Goal: Task Accomplishment & Management: Complete application form

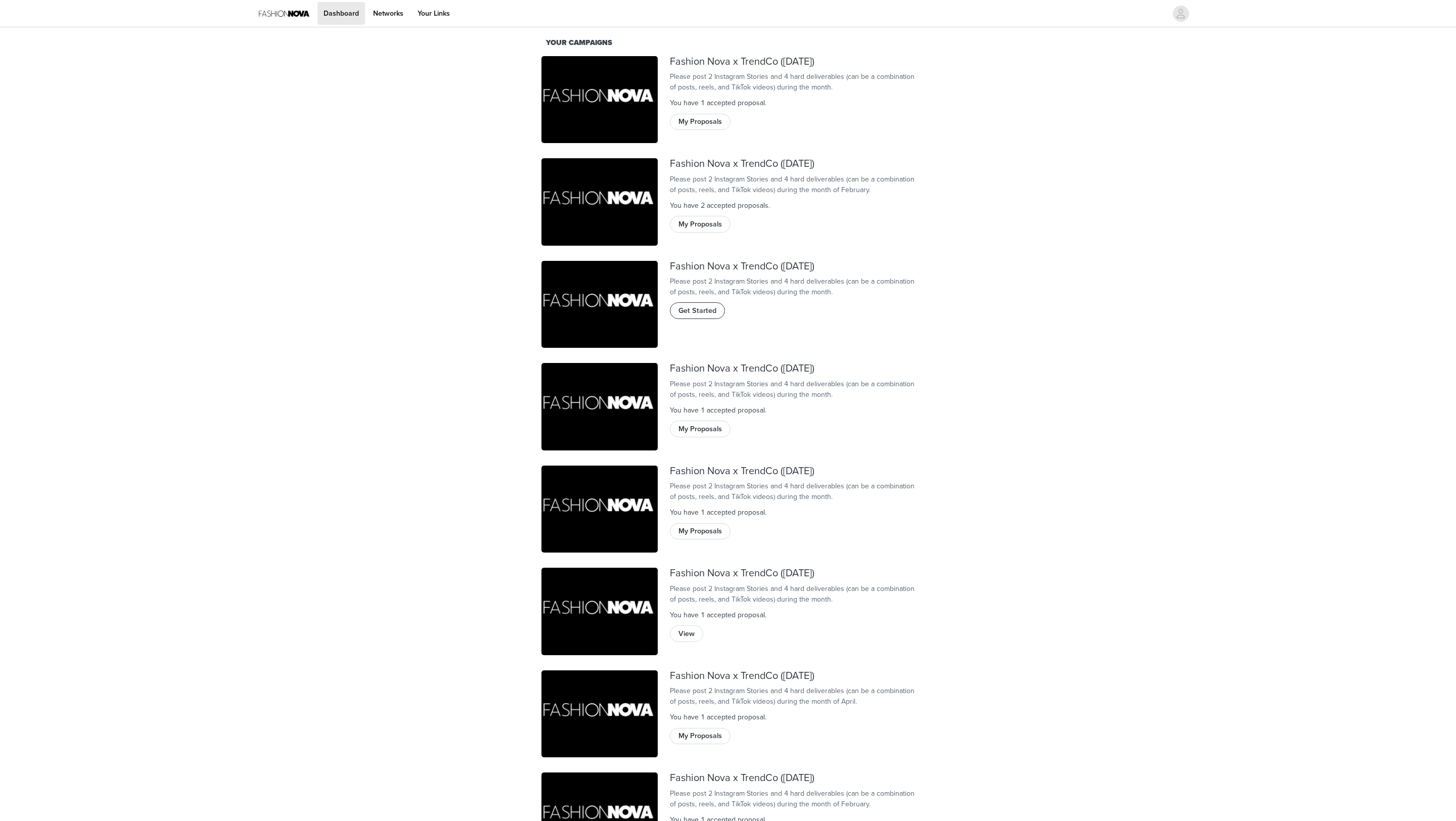
click at [700, 317] on span "Get Started" at bounding box center [697, 311] width 38 height 11
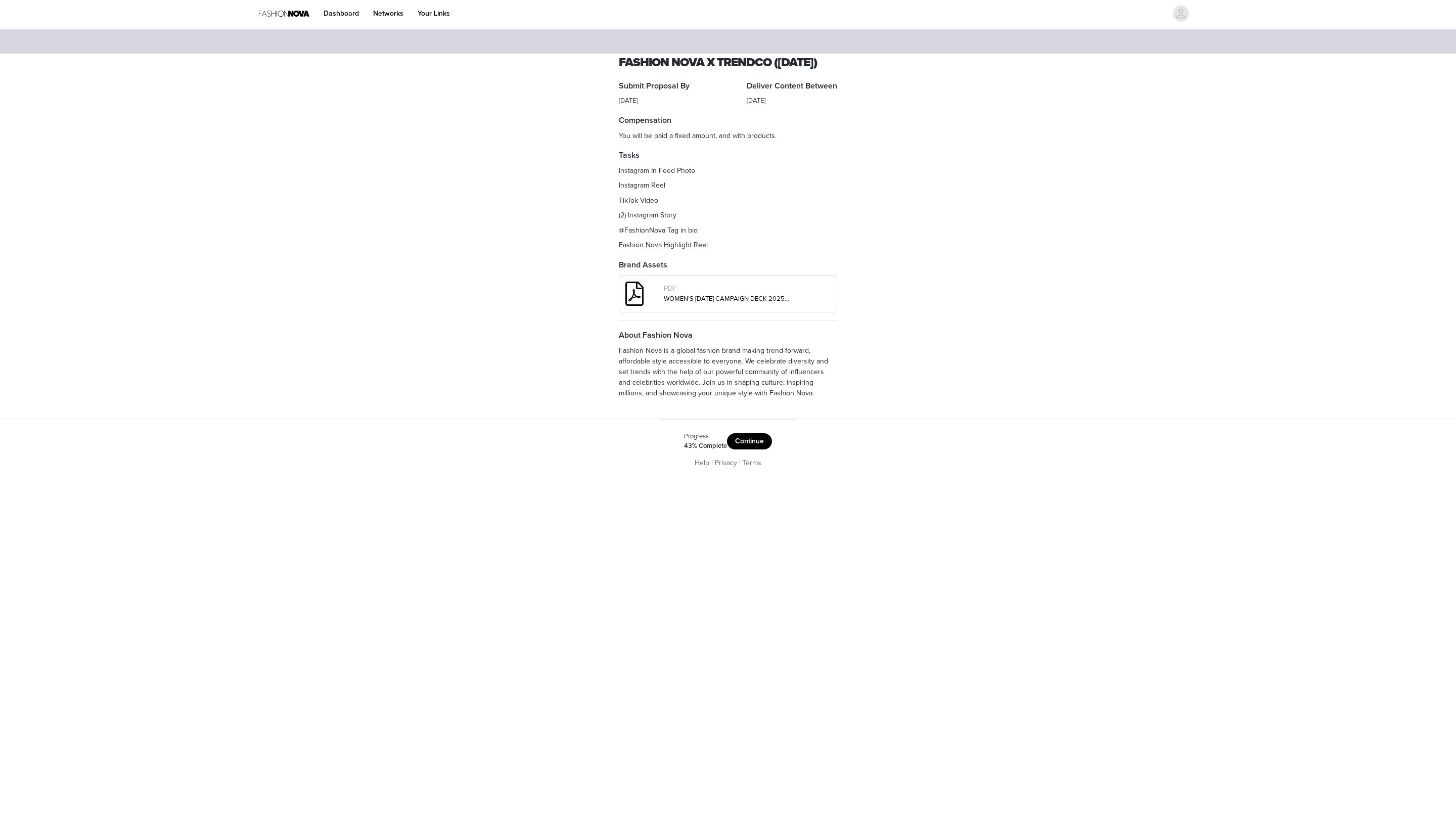
click at [760, 450] on button "Continue" at bounding box center [749, 442] width 45 height 16
click at [763, 450] on button "Get Started" at bounding box center [755, 442] width 52 height 16
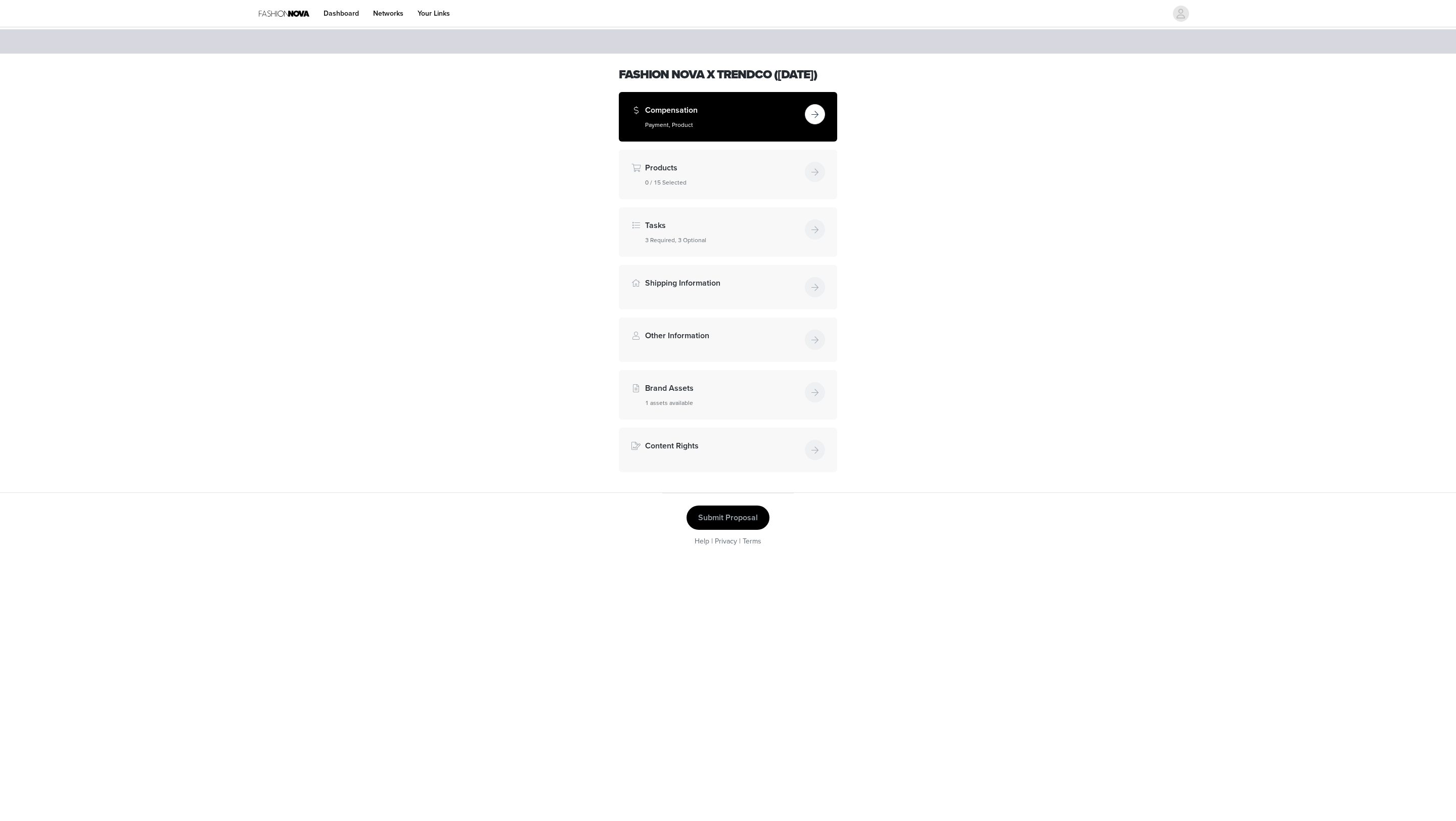
click at [815, 124] on button "button" at bounding box center [814, 114] width 20 height 20
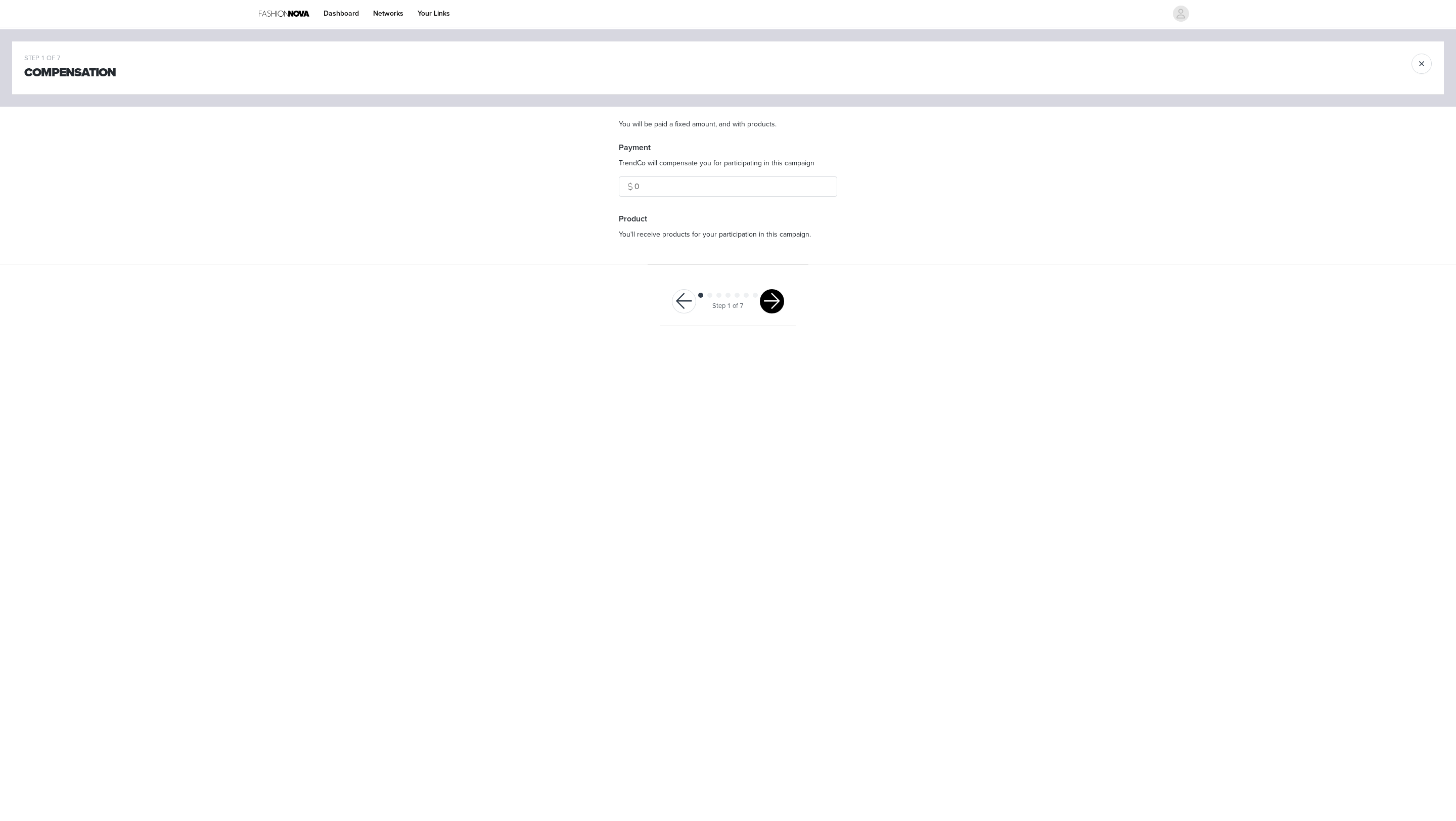
click at [771, 302] on button "button" at bounding box center [772, 301] width 24 height 24
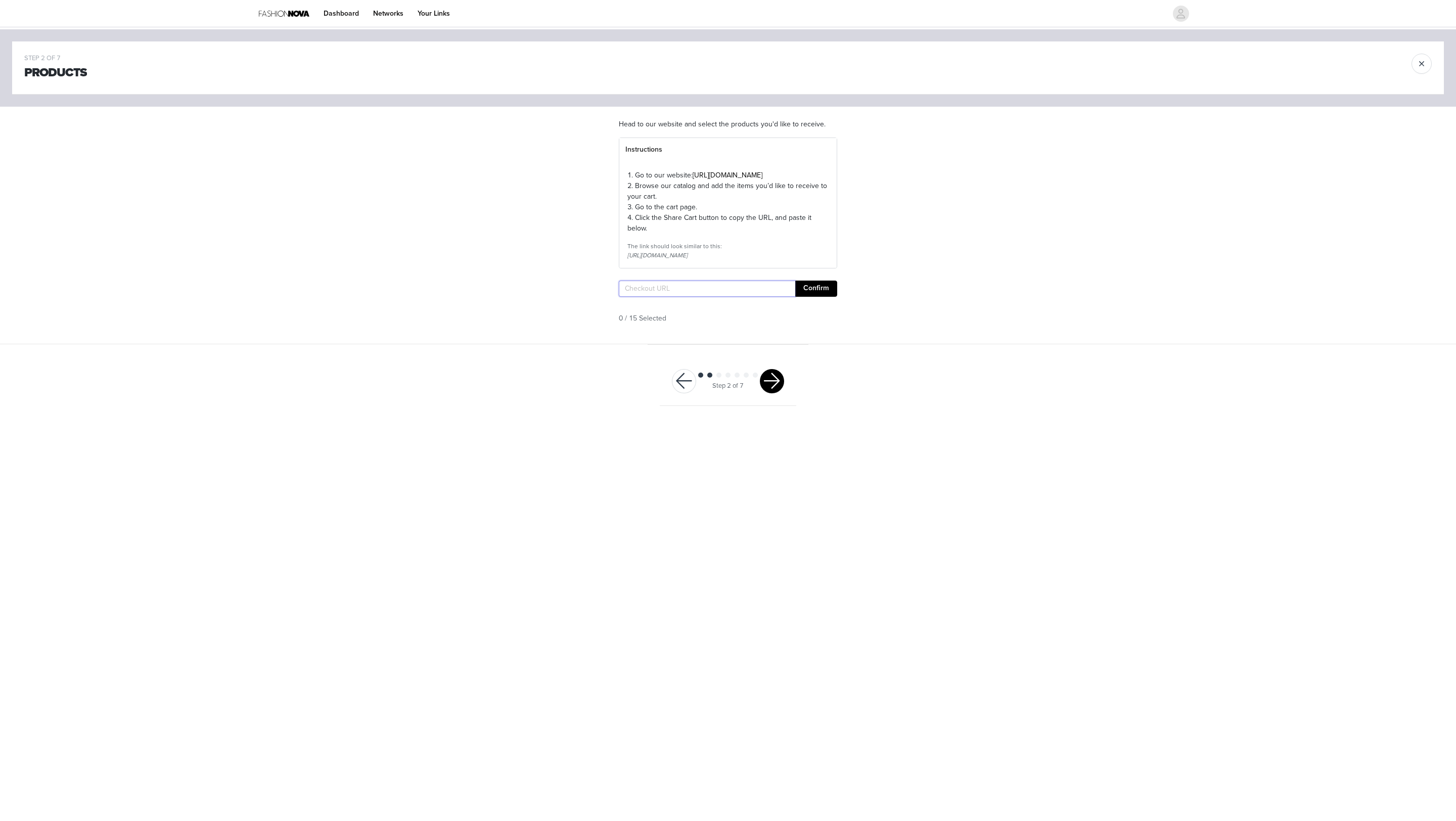
click at [753, 297] on input "text" at bounding box center [707, 289] width 176 height 16
paste input "[URL][DOMAIN_NAME]"
type input "[URL][DOMAIN_NAME]"
click at [821, 300] on div "[URL][DOMAIN_NAME] Confirm" at bounding box center [728, 290] width 219 height 20
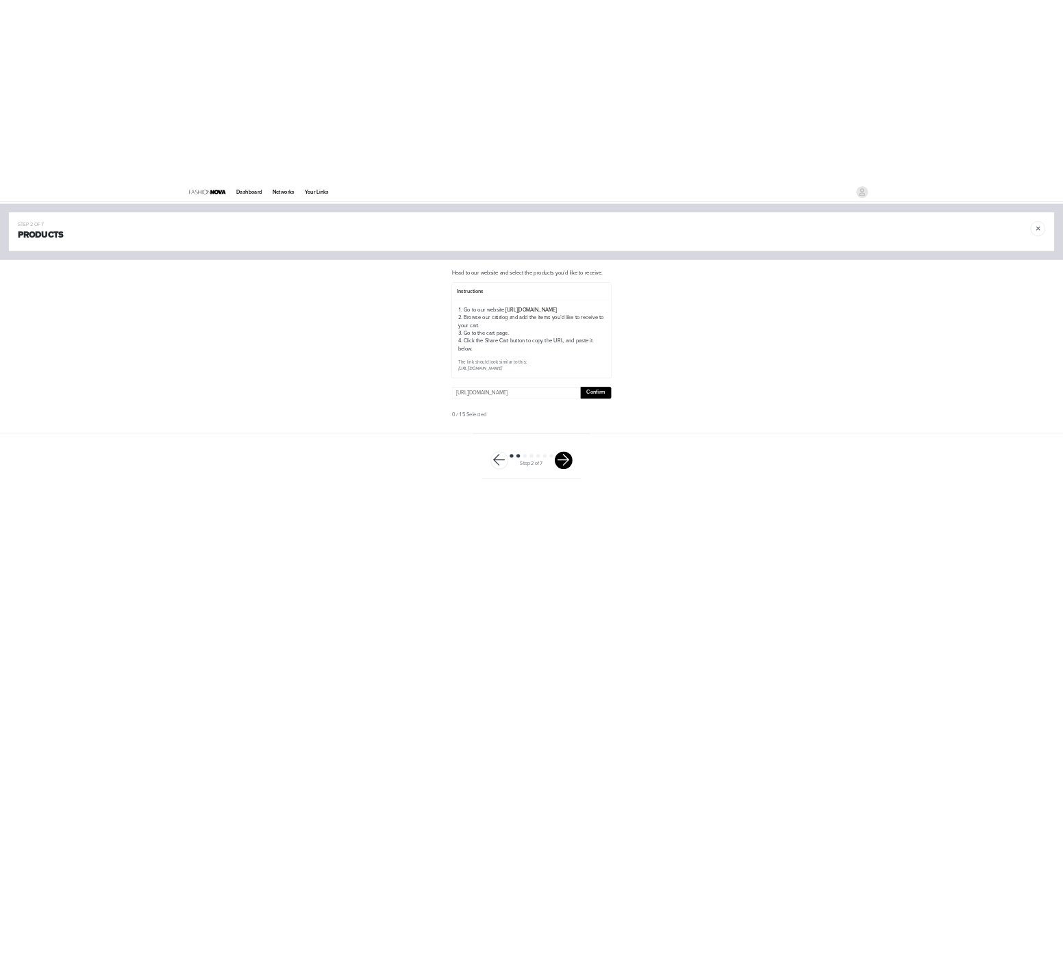
scroll to position [0, 0]
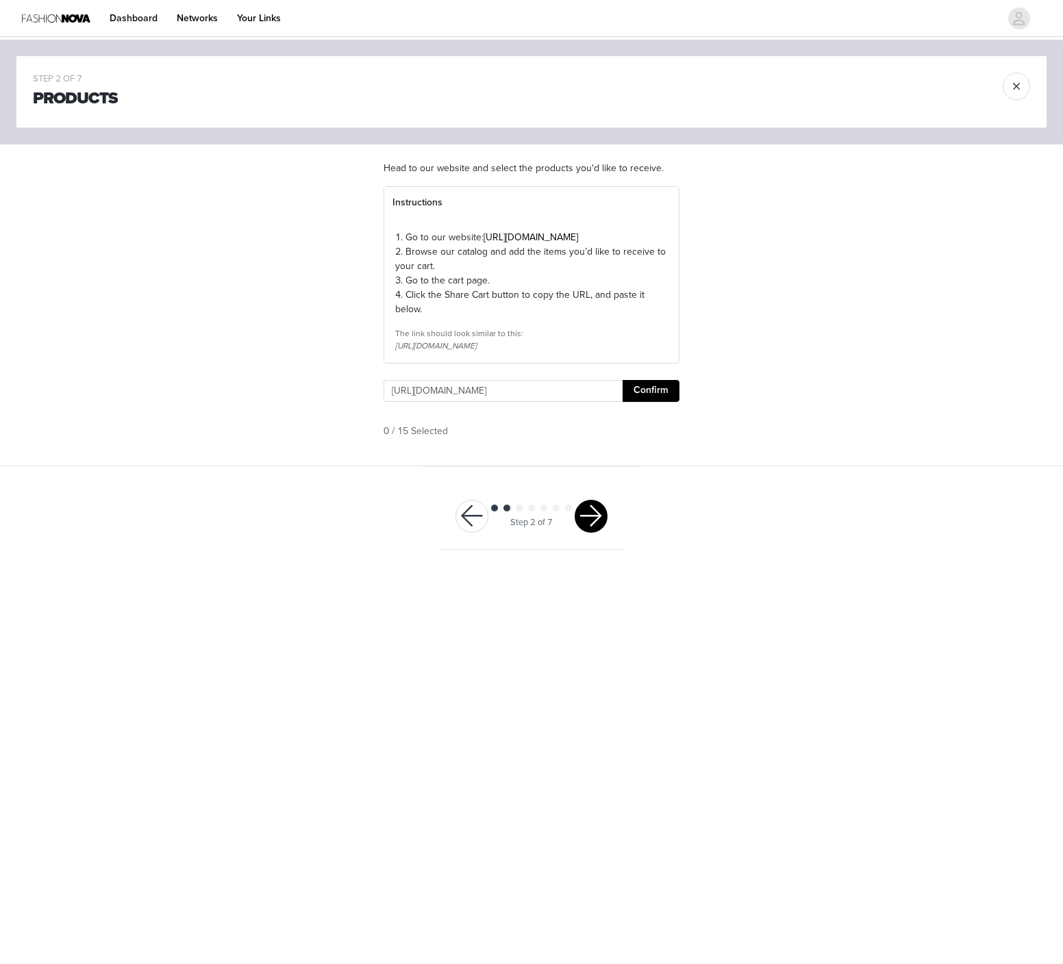
click at [662, 402] on button "Confirm" at bounding box center [650, 391] width 57 height 22
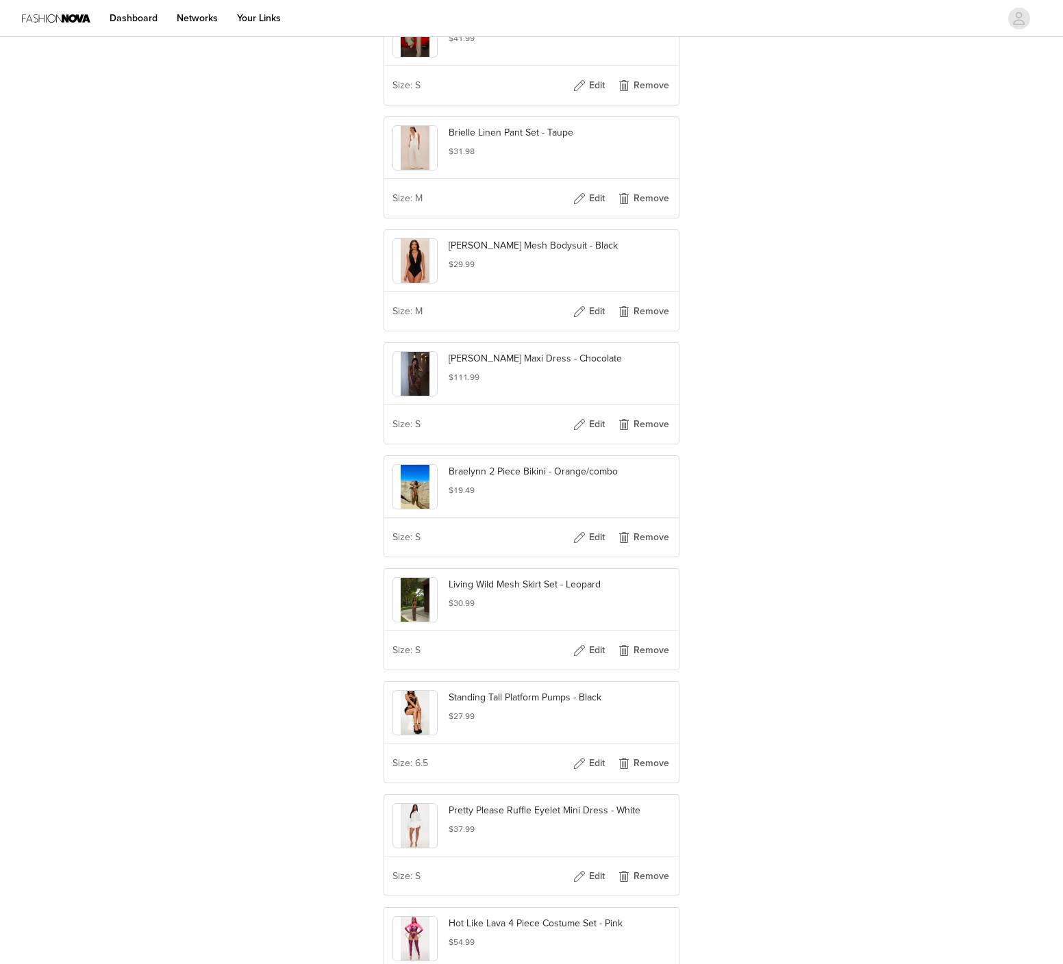
scroll to position [1075, 0]
click at [637, 437] on button "Remove" at bounding box center [643, 426] width 55 height 22
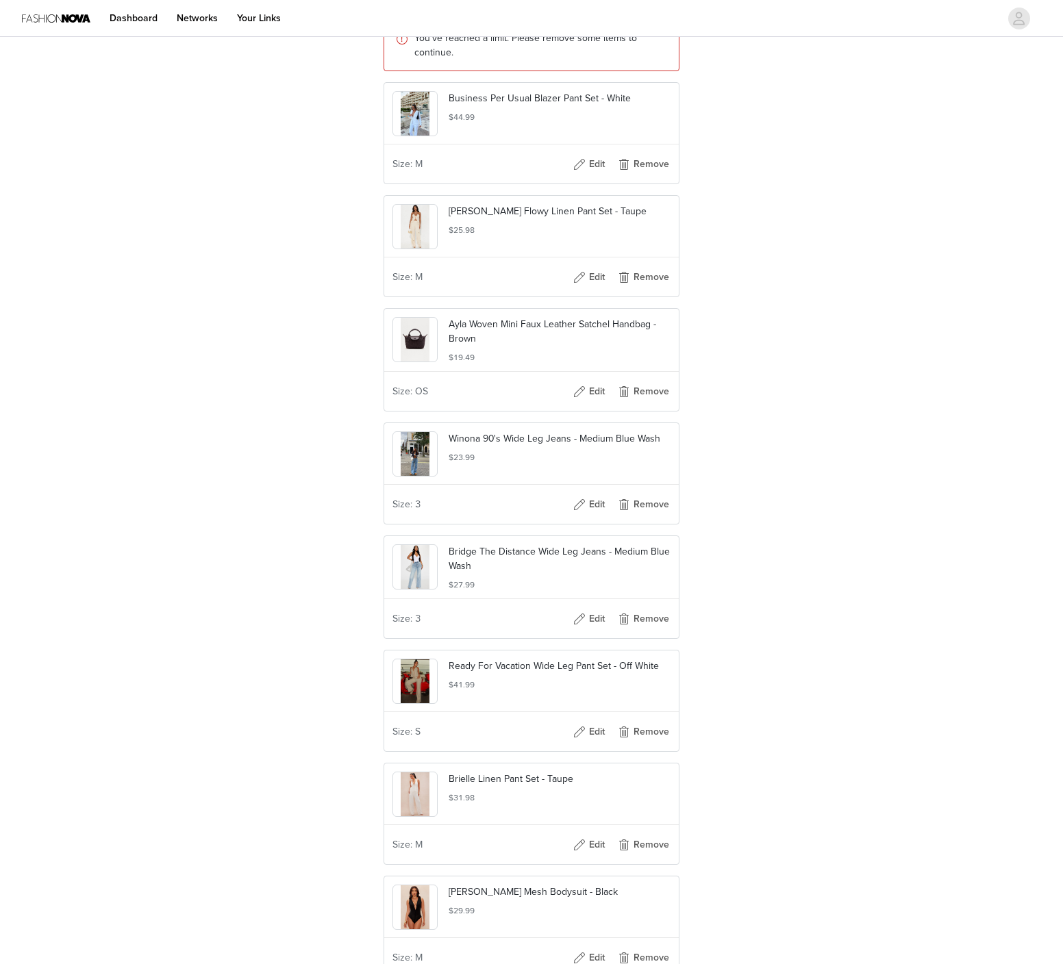
scroll to position [334, 0]
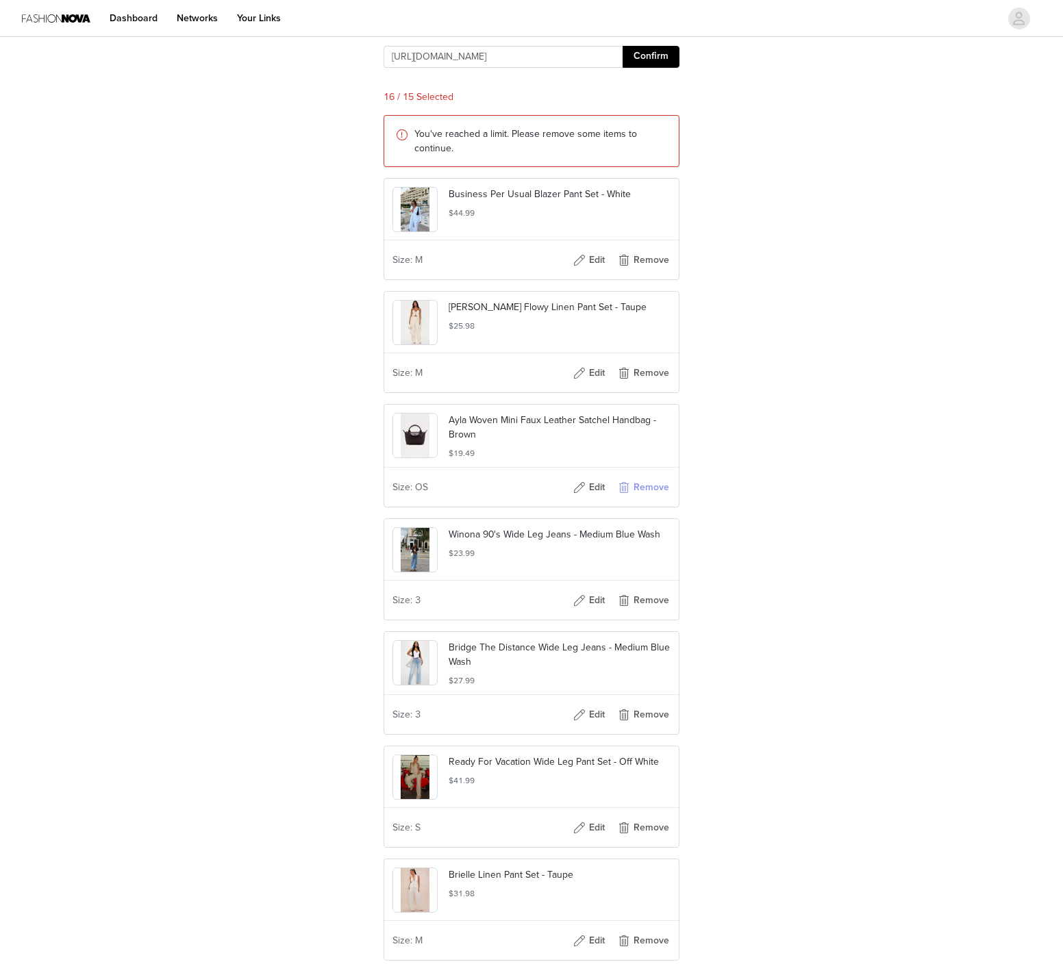
click at [646, 499] on button "Remove" at bounding box center [643, 488] width 55 height 22
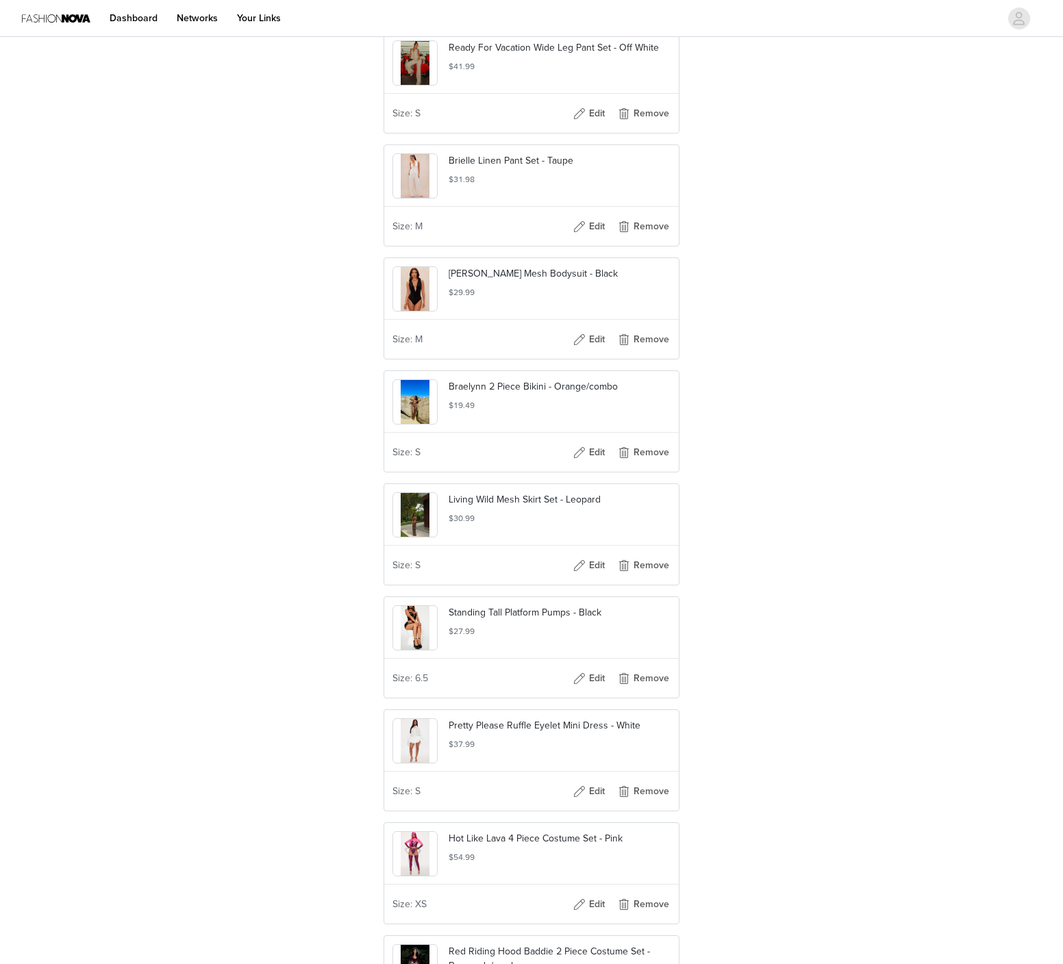
scroll to position [1326, 0]
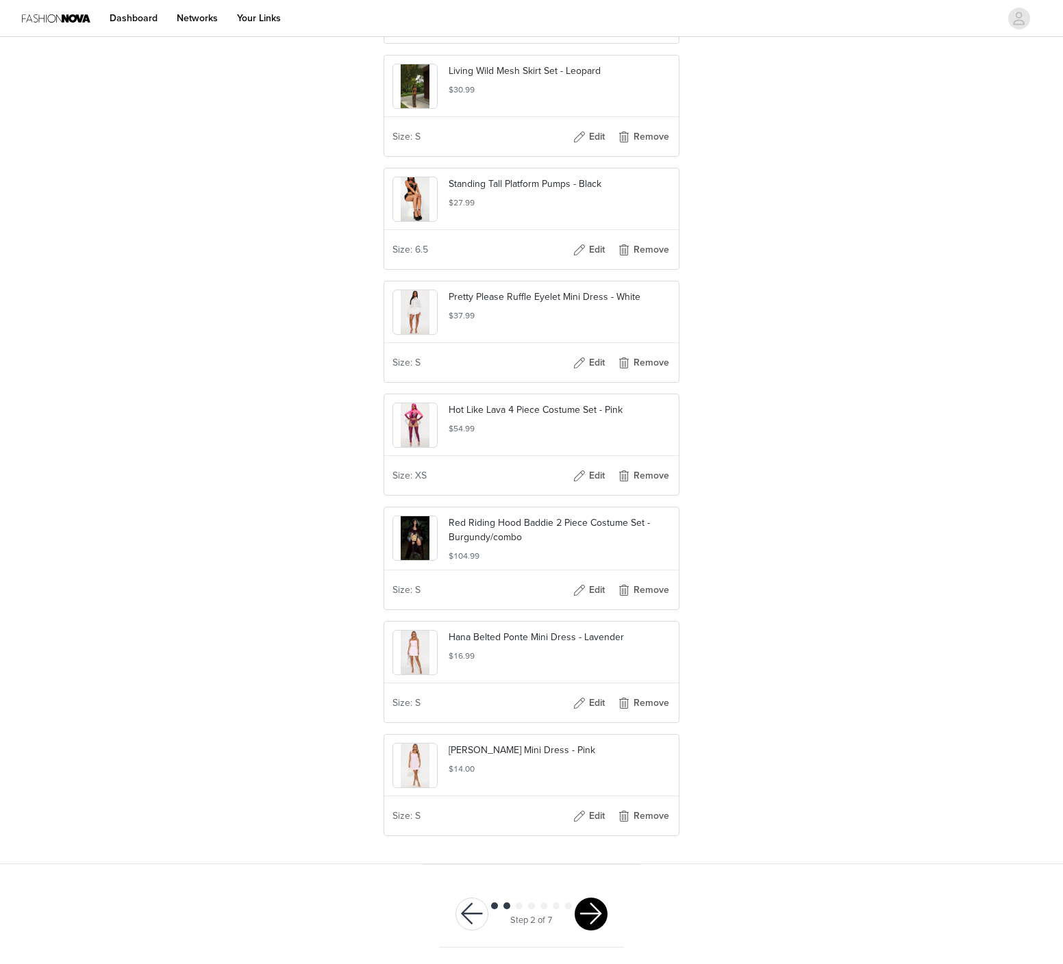
click at [590, 909] on button "button" at bounding box center [591, 914] width 33 height 33
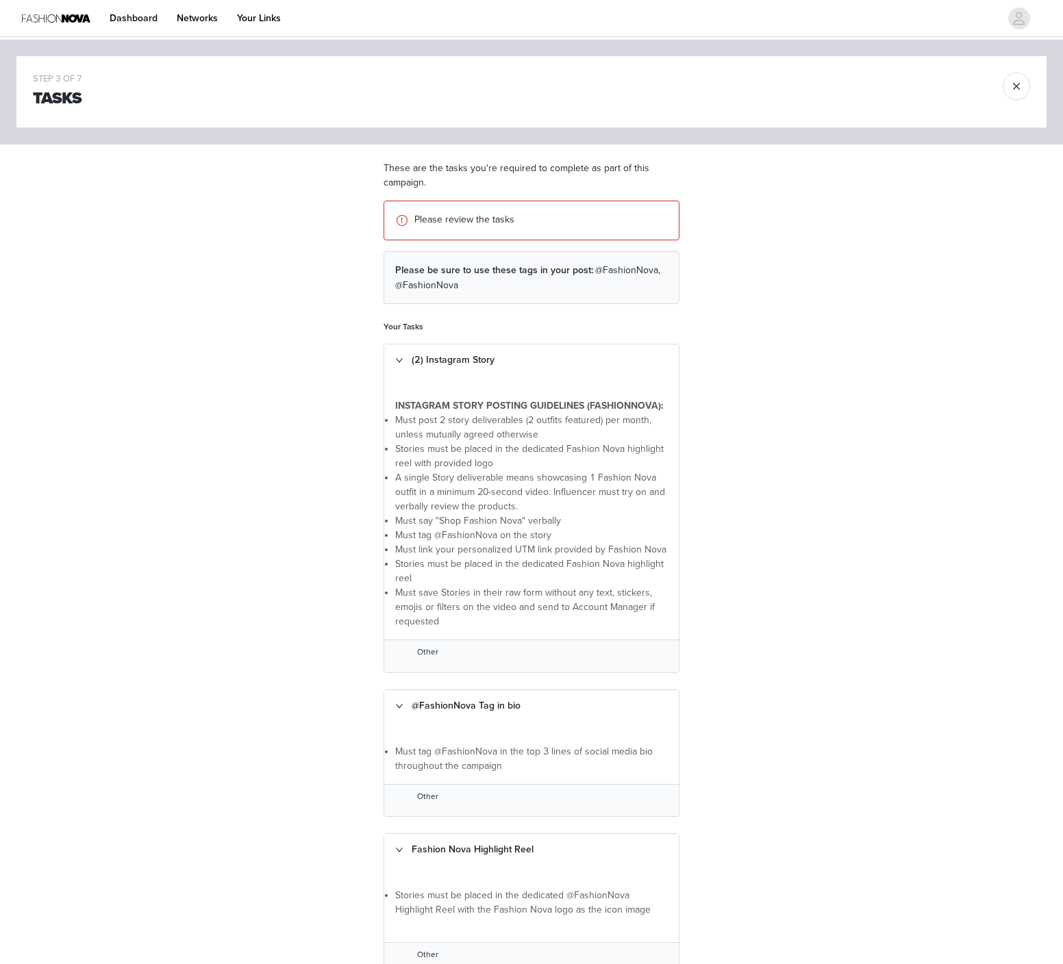
scroll to position [391, 0]
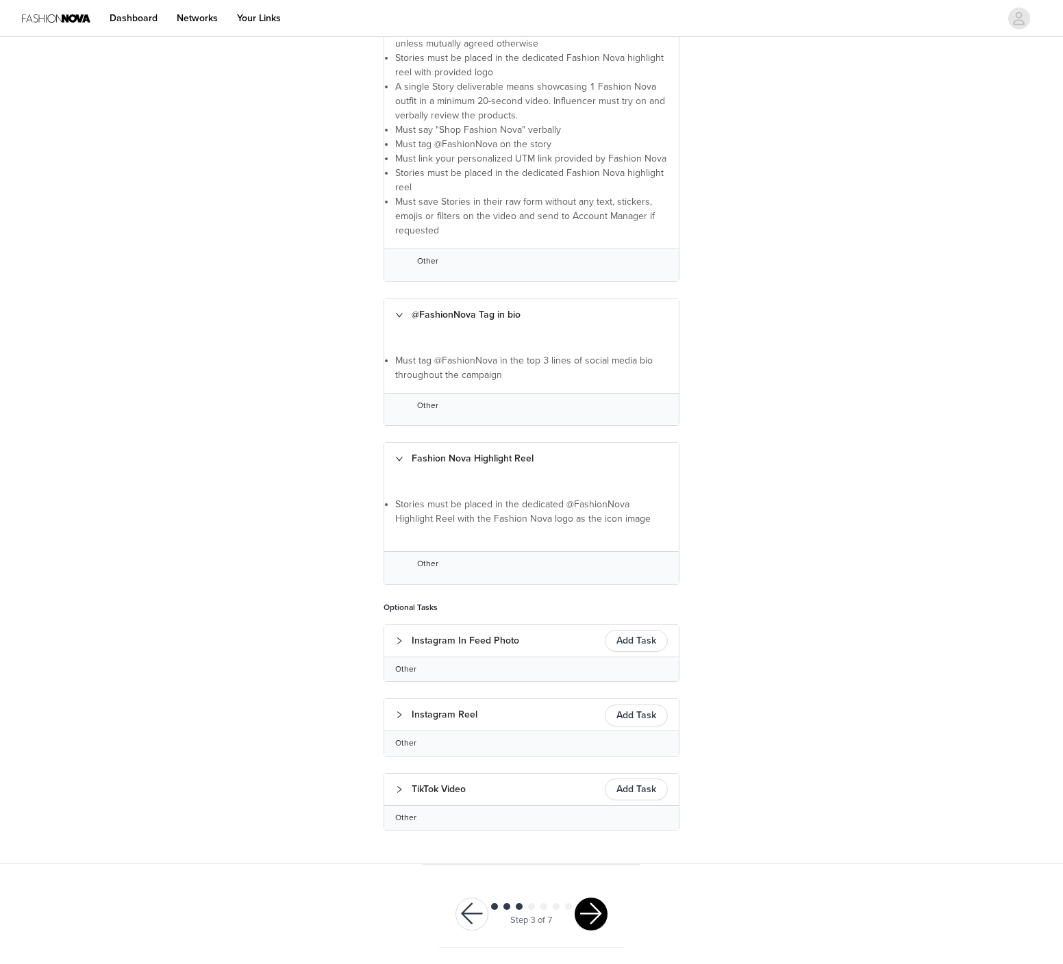
click at [598, 917] on button "button" at bounding box center [591, 914] width 33 height 33
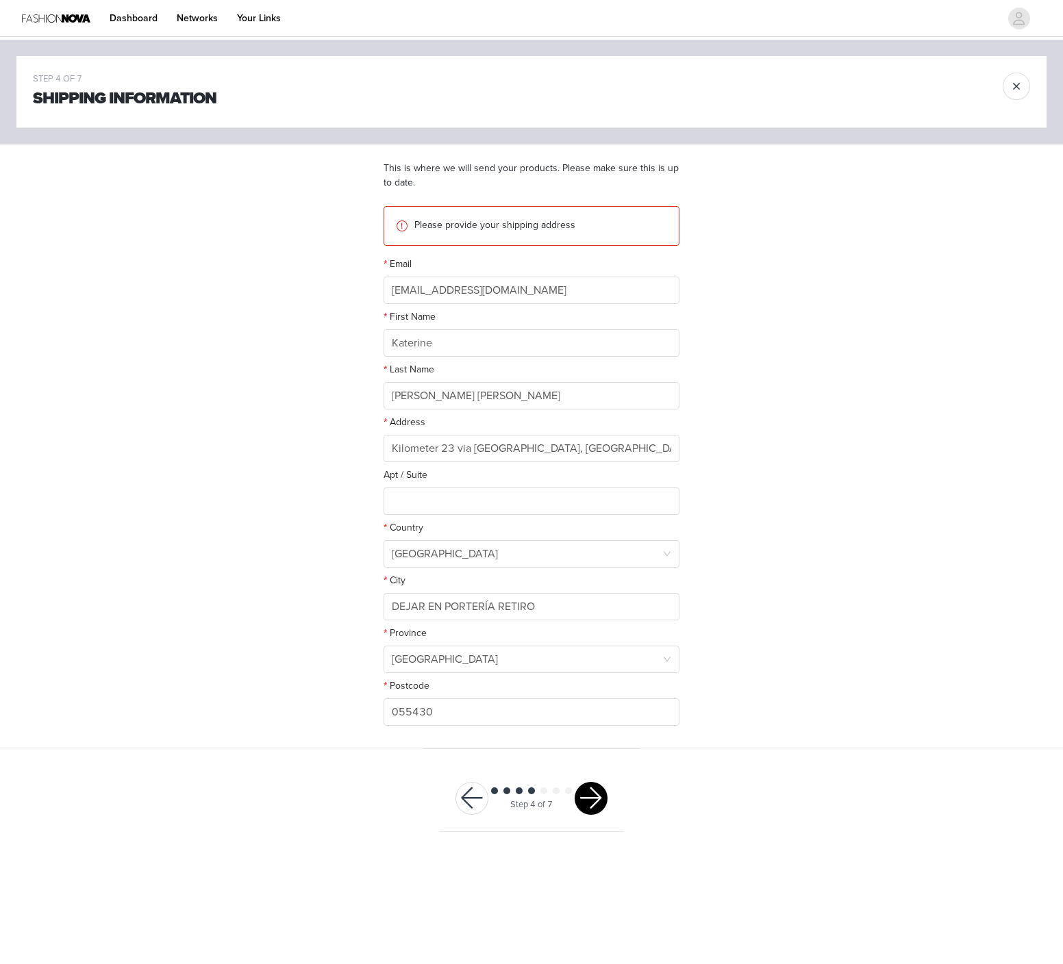
click at [588, 790] on button "button" at bounding box center [591, 798] width 33 height 33
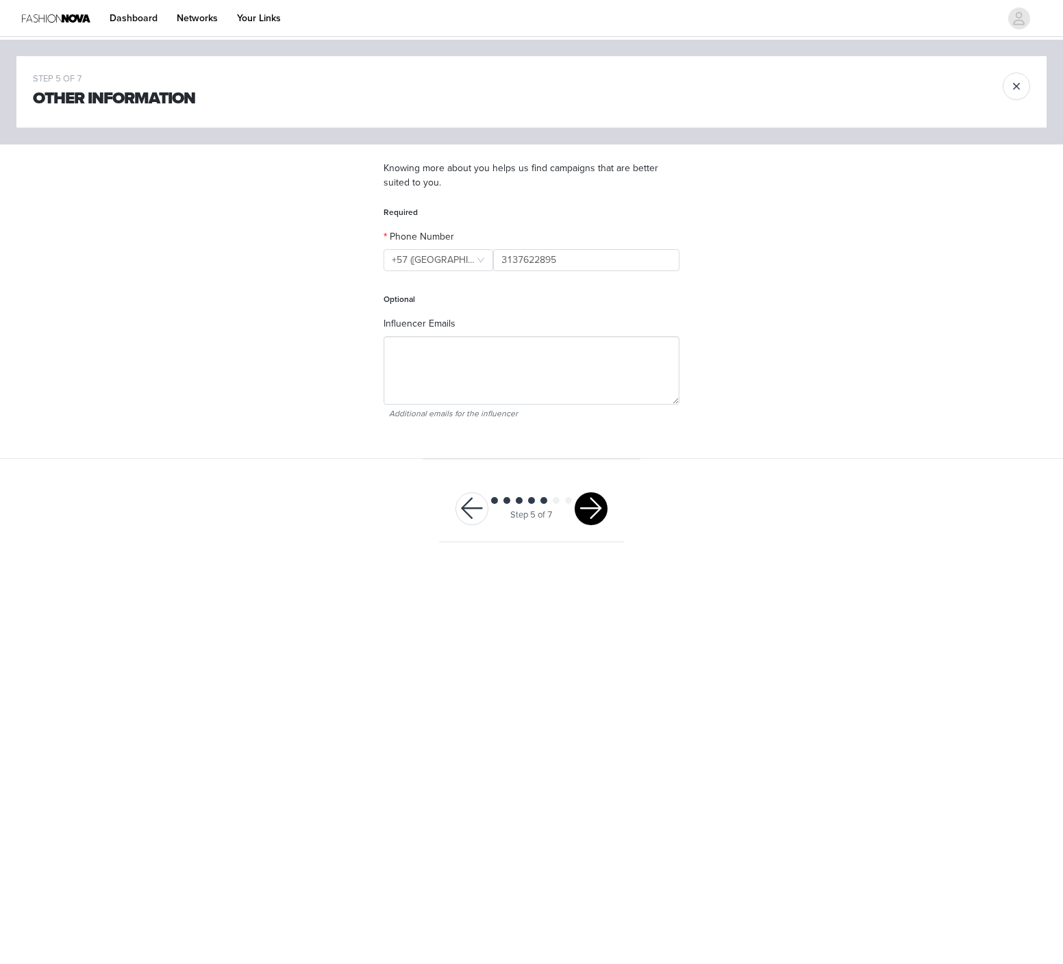
click at [595, 520] on button "button" at bounding box center [591, 508] width 33 height 33
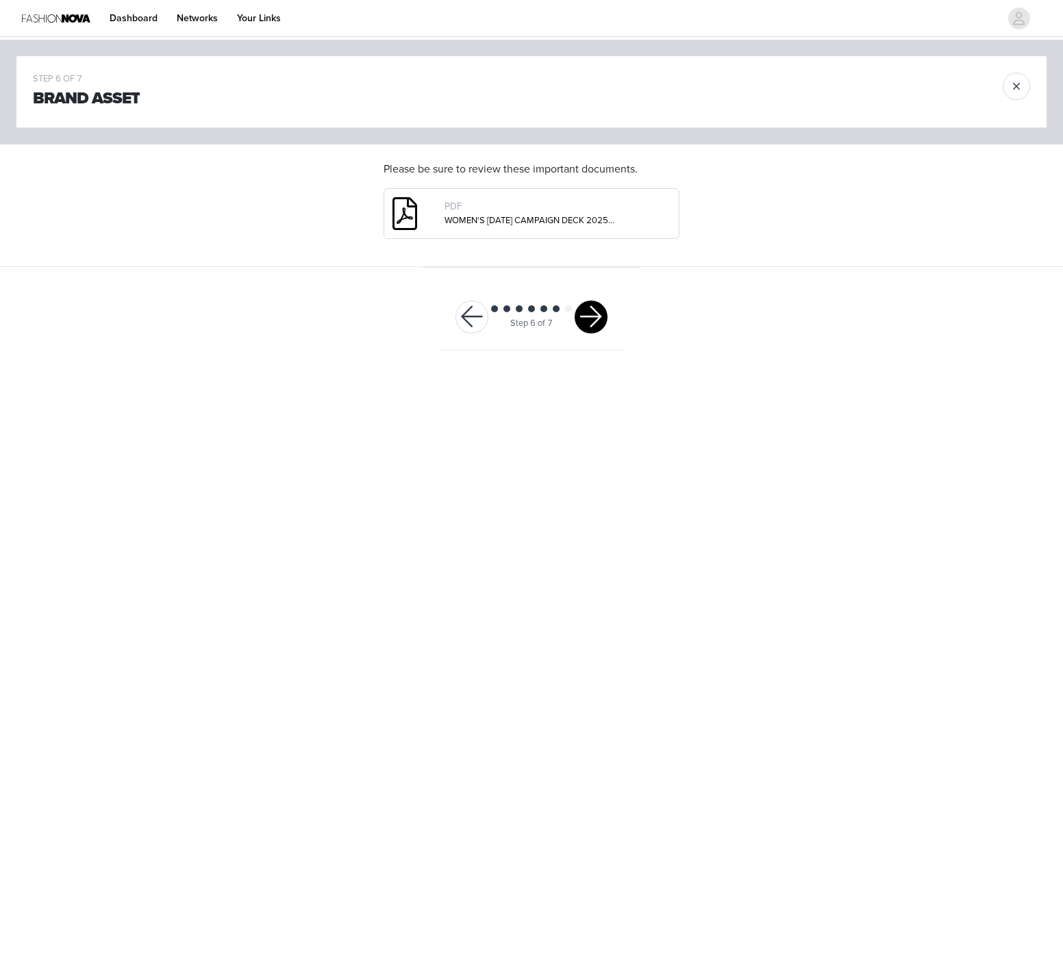
click at [592, 316] on button "button" at bounding box center [591, 317] width 33 height 33
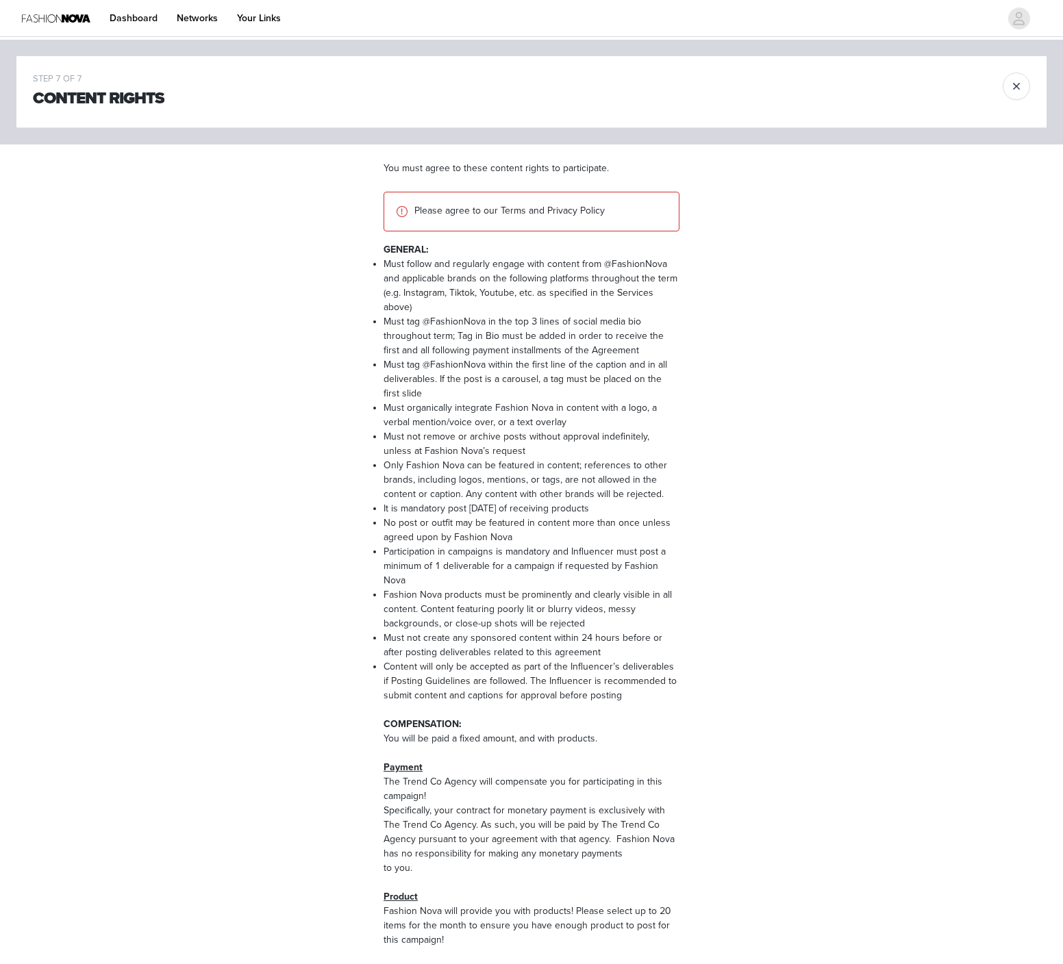
scroll to position [1461, 0]
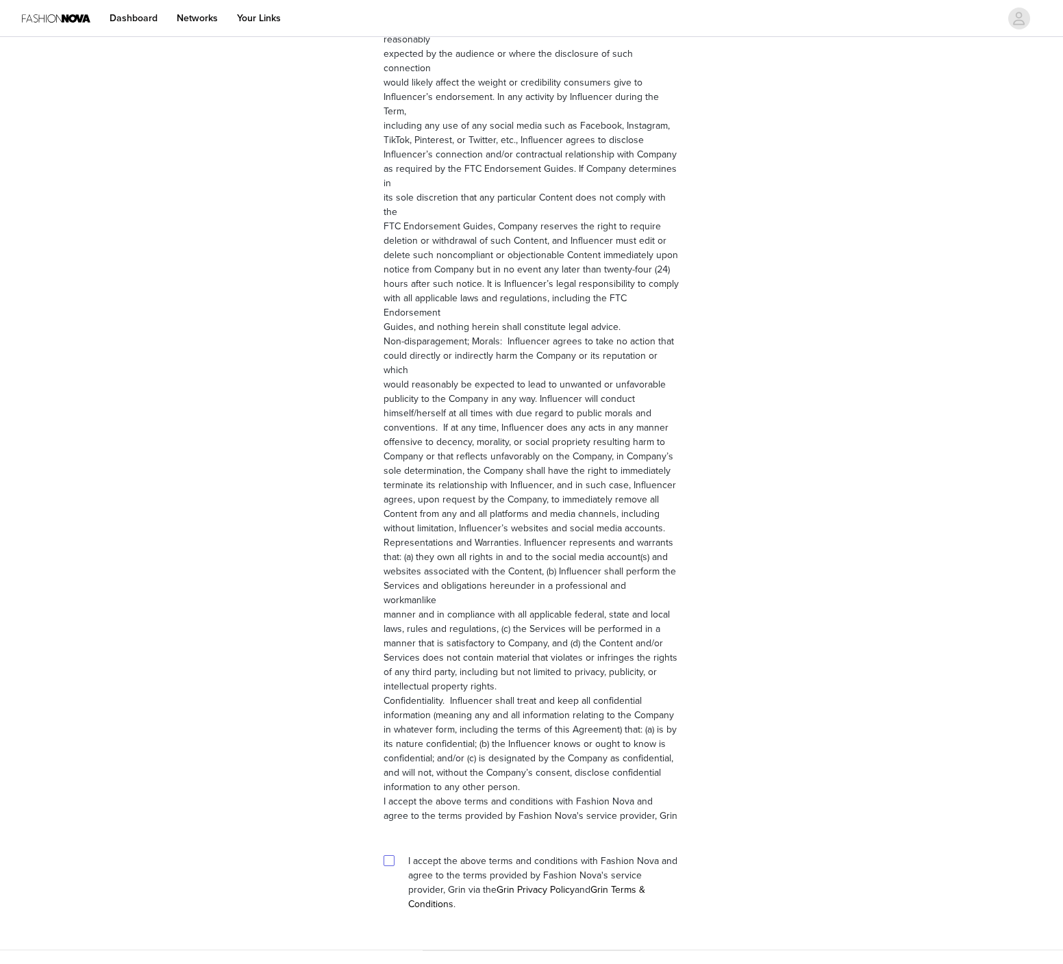
click at [387, 855] on input "checkbox" at bounding box center [388, 860] width 10 height 10
checkbox input "true"
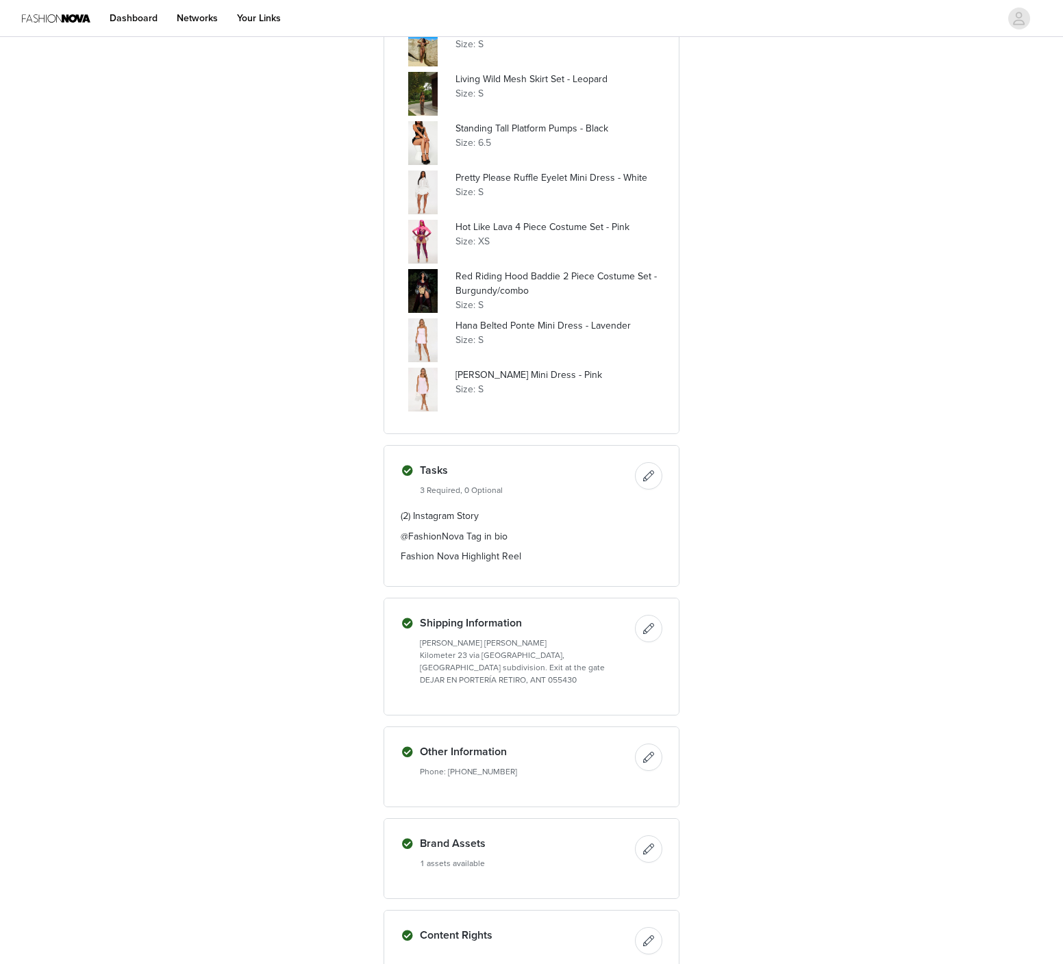
scroll to position [763, 0]
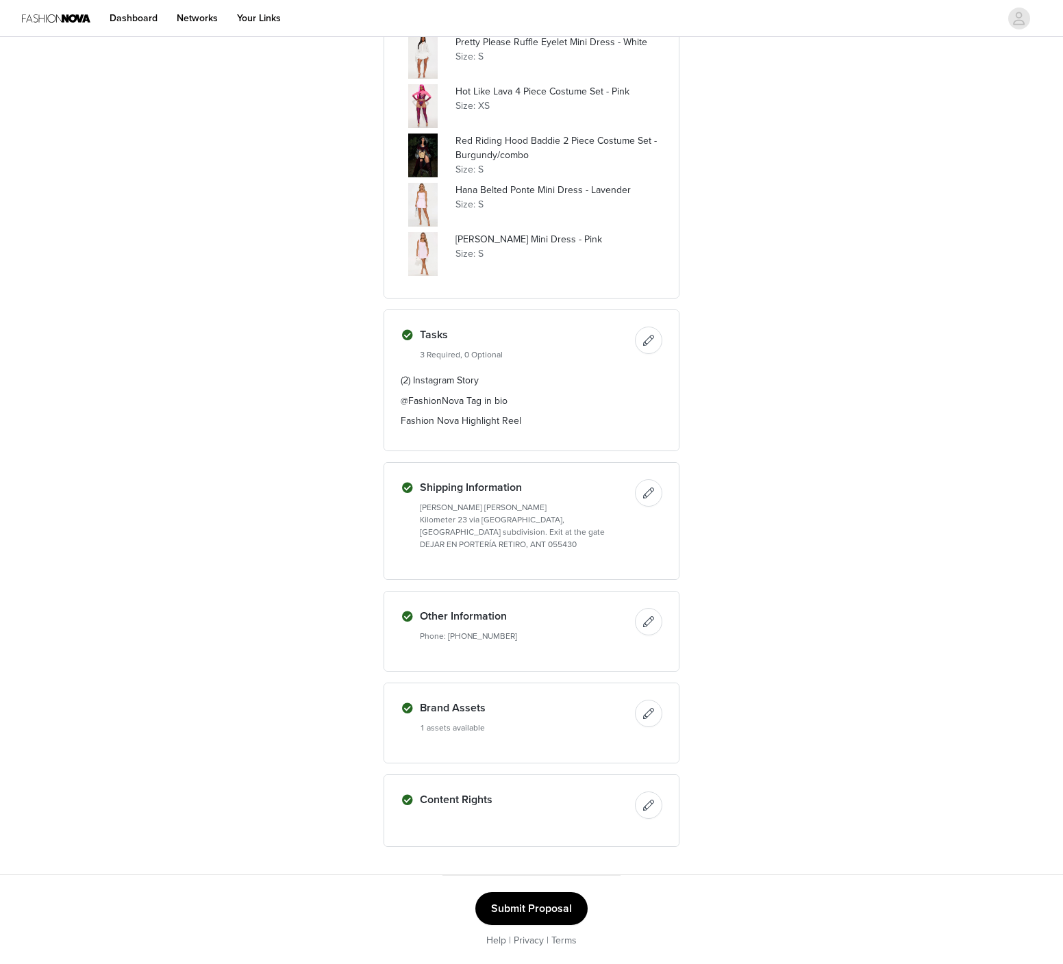
click at [554, 915] on button "Submit Proposal" at bounding box center [531, 908] width 112 height 33
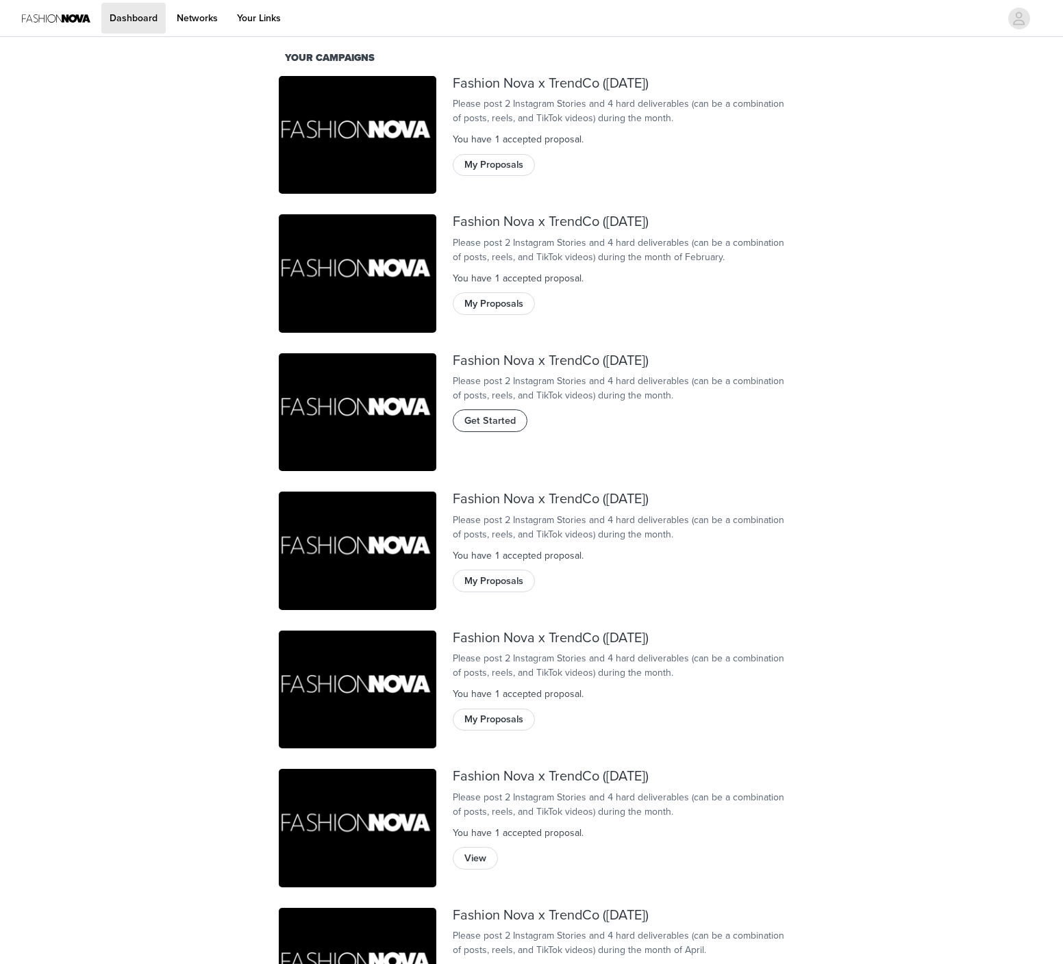
click at [503, 431] on button "Get Started" at bounding box center [490, 420] width 75 height 22
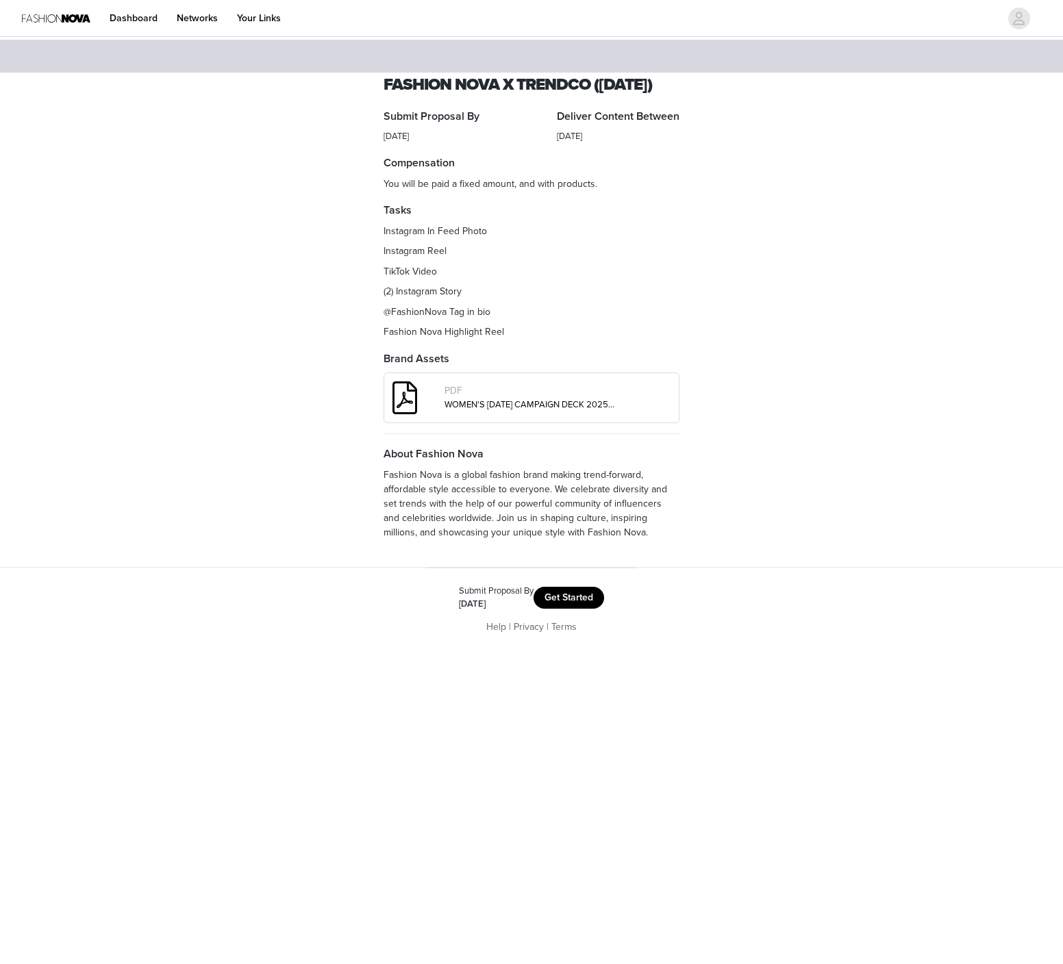
click at [555, 609] on button "Get Started" at bounding box center [568, 598] width 71 height 22
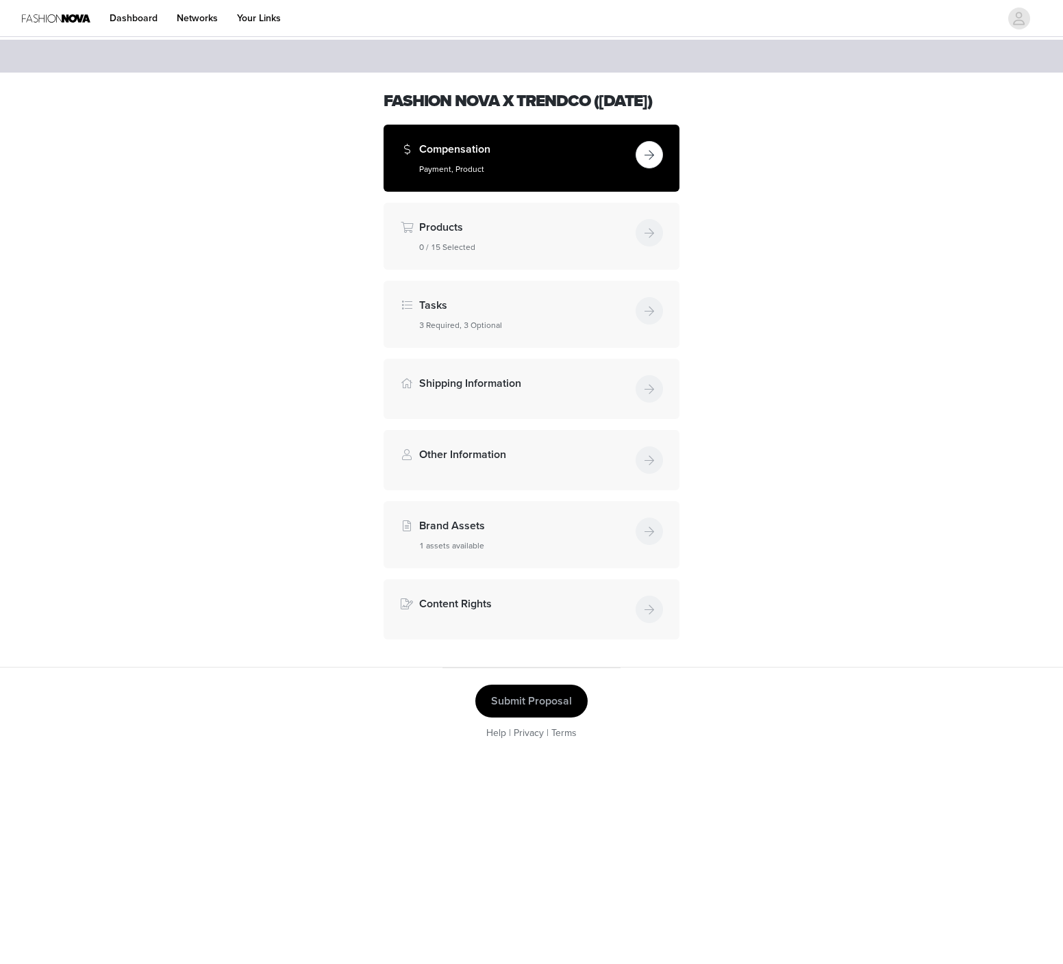
click at [653, 168] on button "button" at bounding box center [648, 154] width 27 height 27
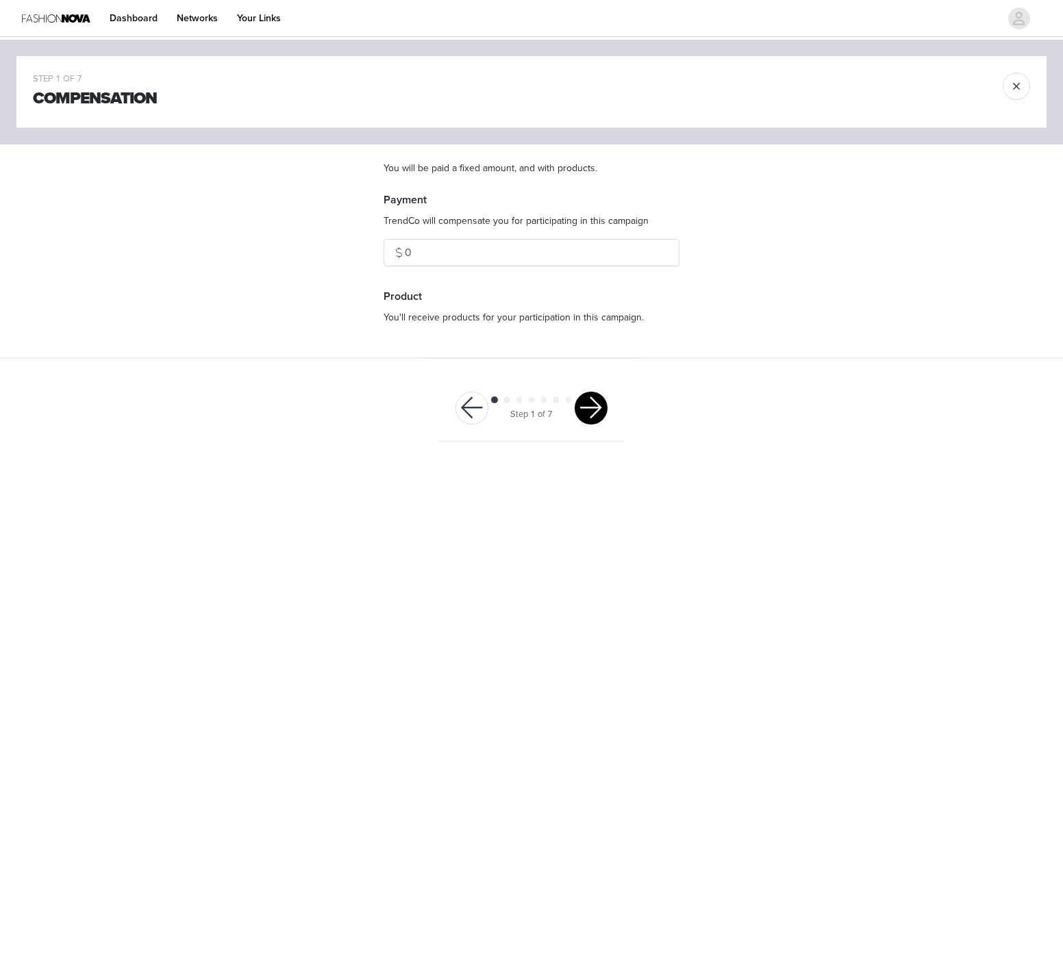
click at [606, 409] on button "button" at bounding box center [591, 408] width 33 height 33
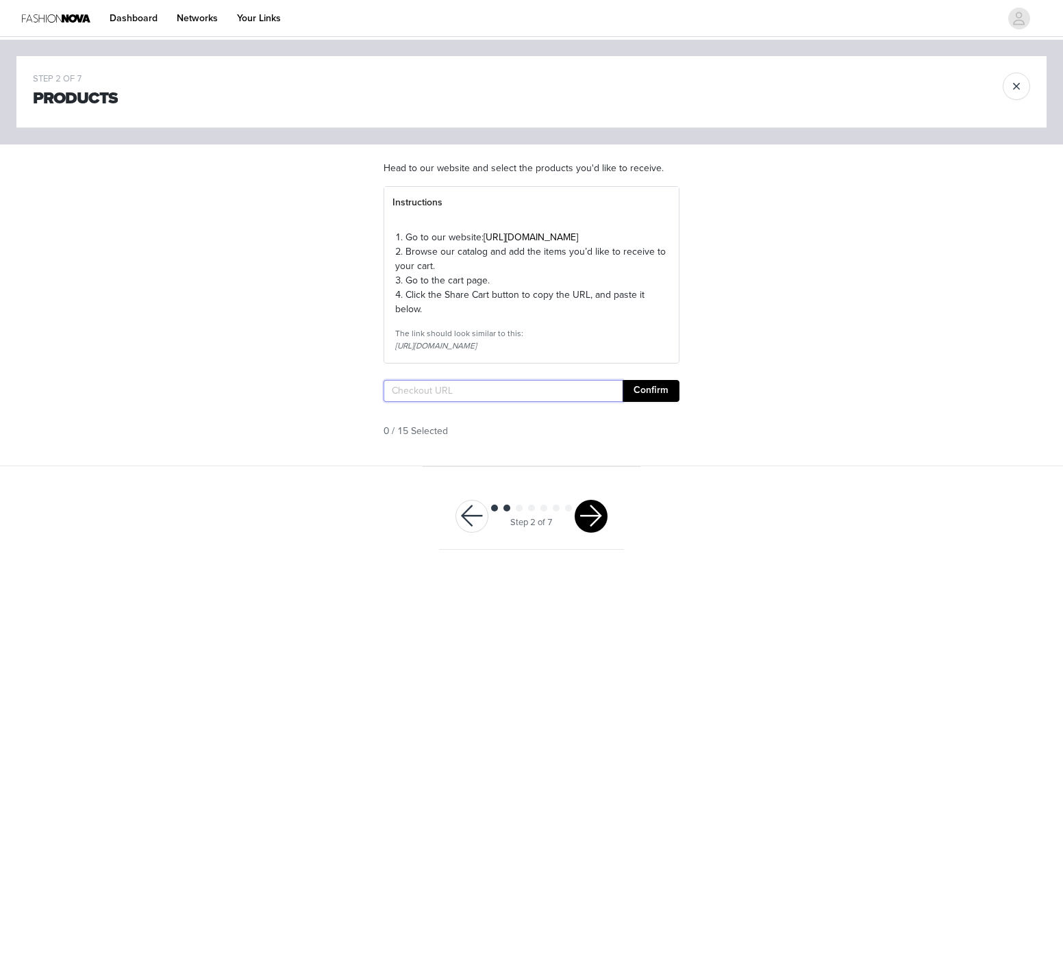
click at [601, 402] on input "text" at bounding box center [502, 391] width 239 height 22
paste input "https://www.fashionnova.com/pages/shared-cart/39283381108860:1,39294668243068:1…"
type input "https://www.fashionnova.com/pages/shared-cart/39283381108860:1,39294668243068:1…"
click at [652, 402] on button "Confirm" at bounding box center [650, 391] width 57 height 22
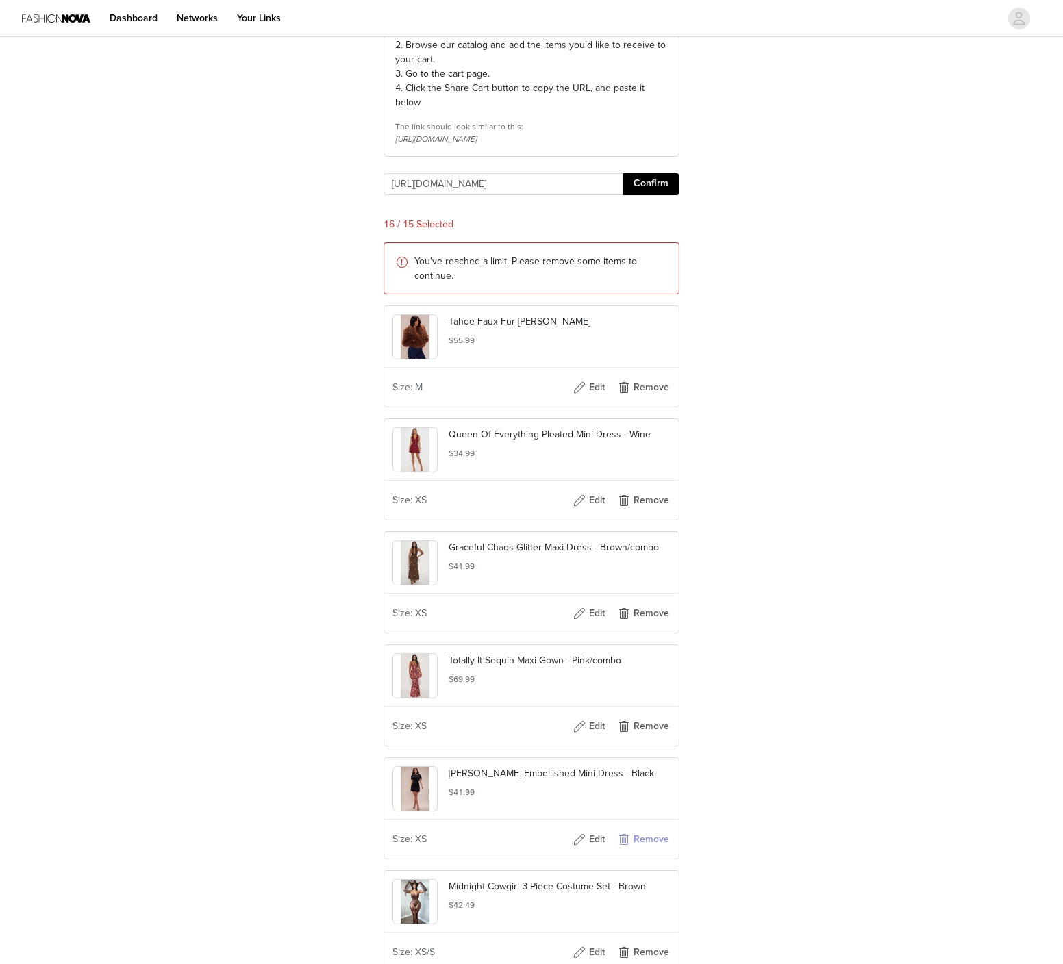
scroll to position [0, 0]
click at [651, 850] on button "Remove" at bounding box center [643, 840] width 55 height 22
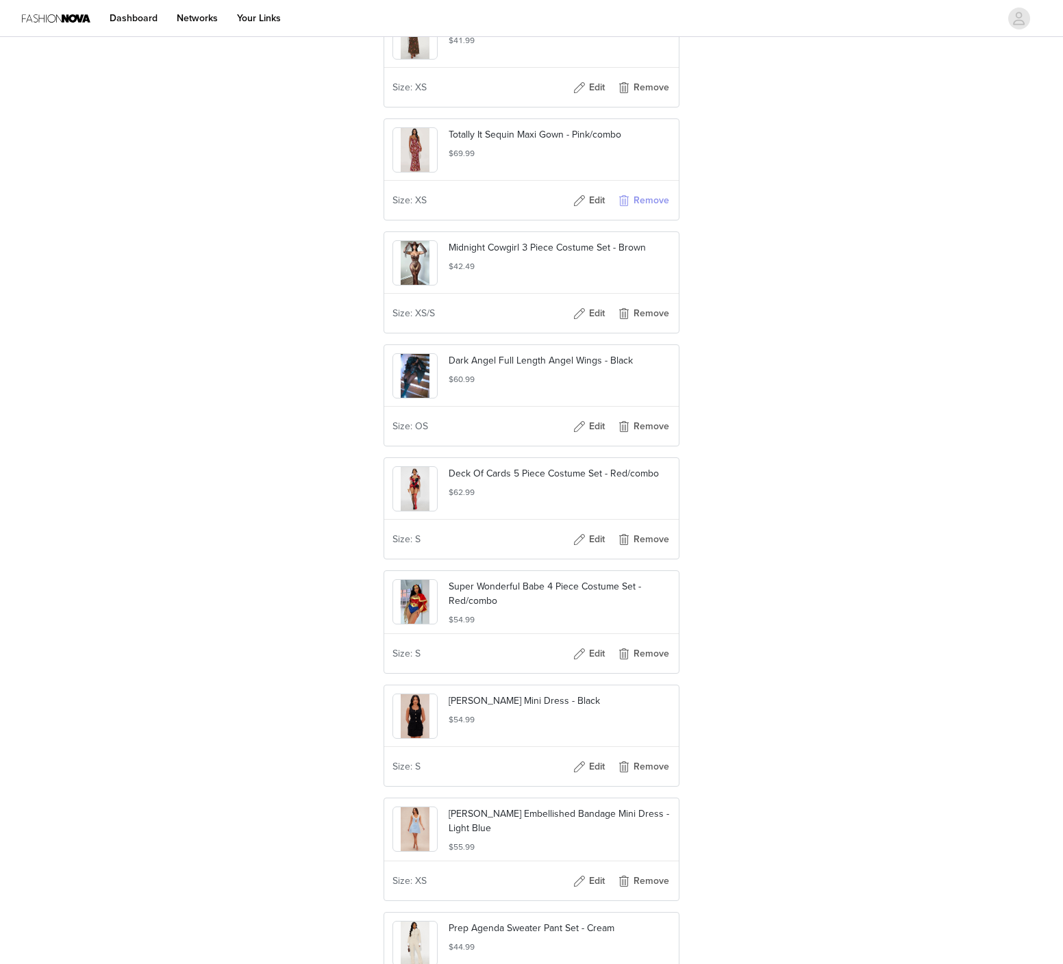
scroll to position [1326, 0]
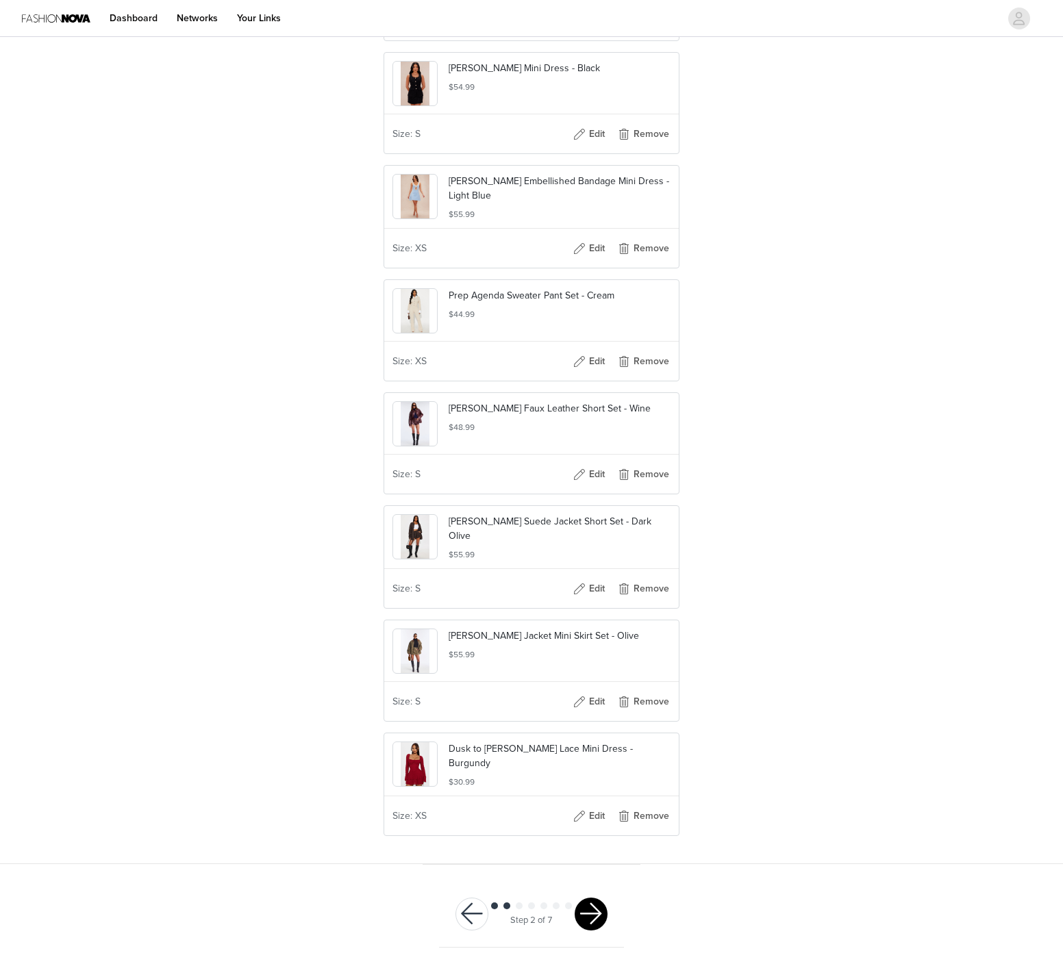
click at [593, 913] on button "button" at bounding box center [591, 914] width 33 height 33
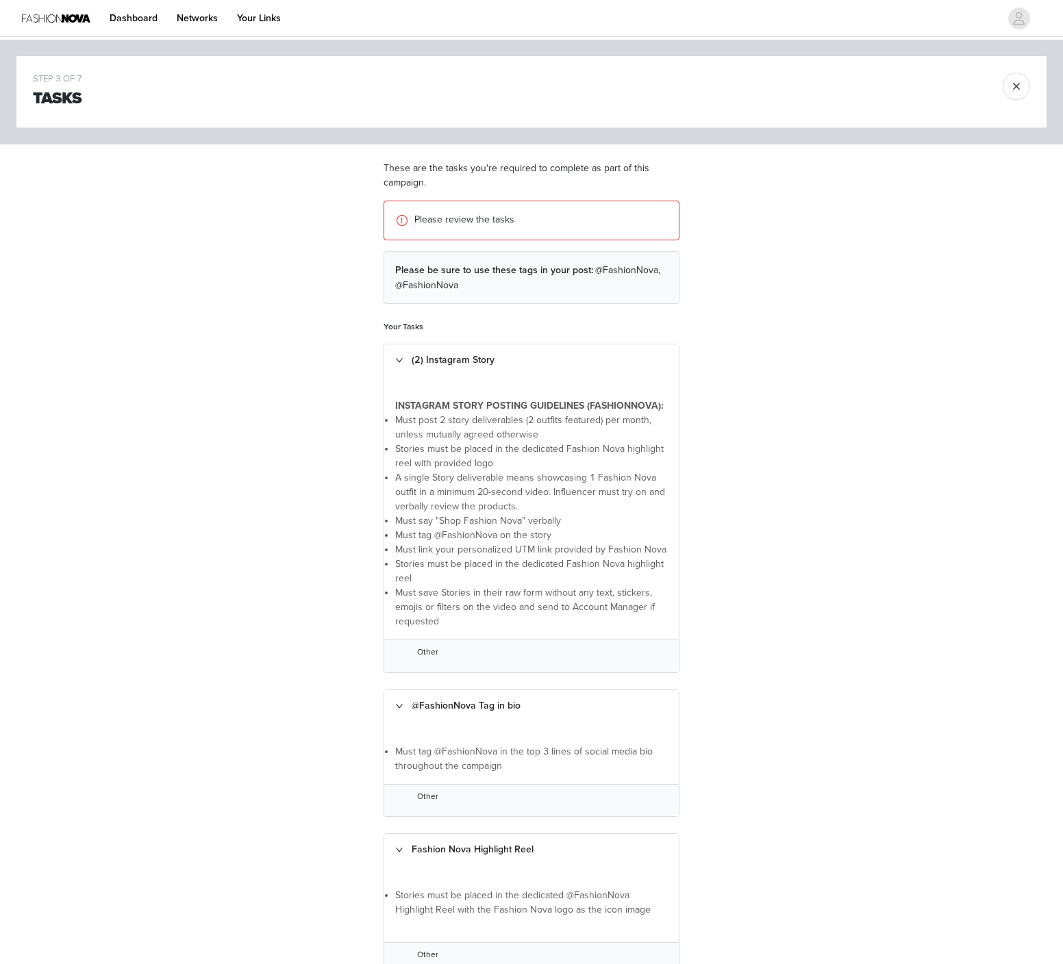
scroll to position [391, 0]
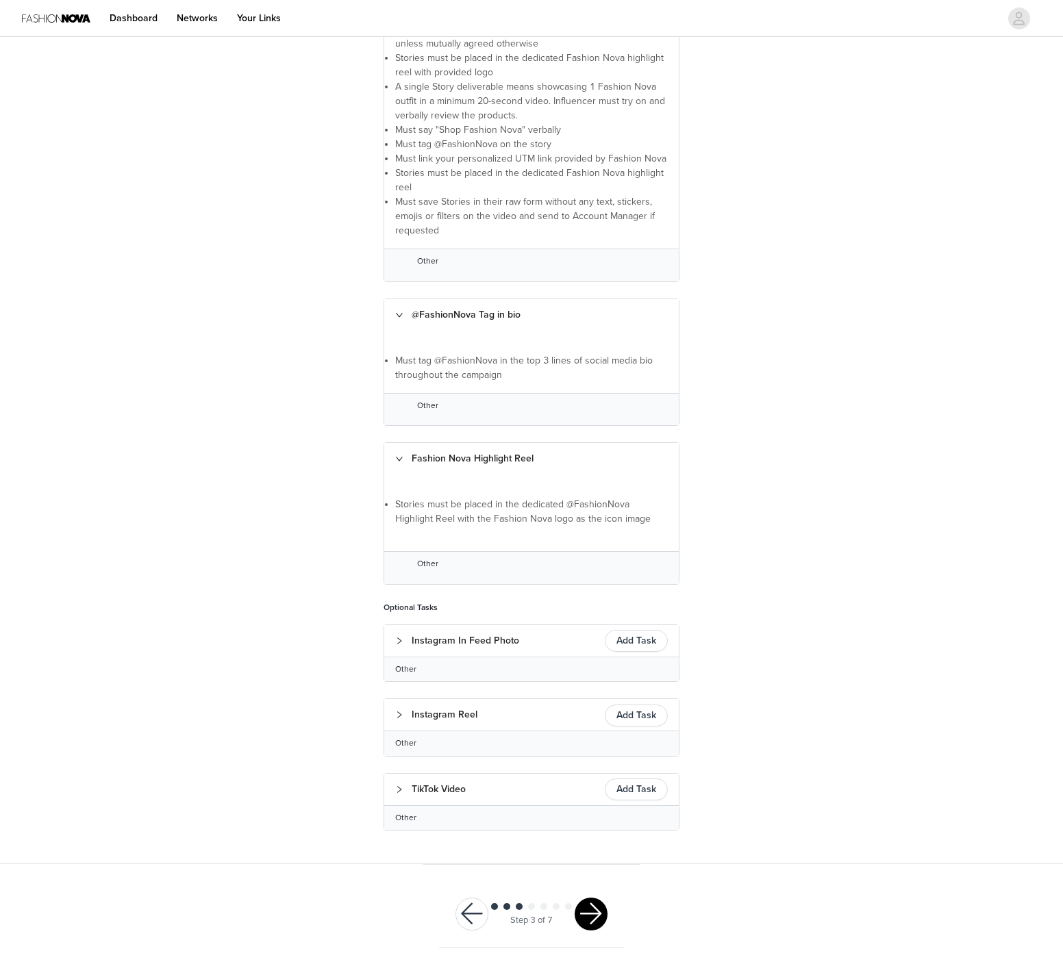
click at [593, 913] on button "button" at bounding box center [591, 914] width 33 height 33
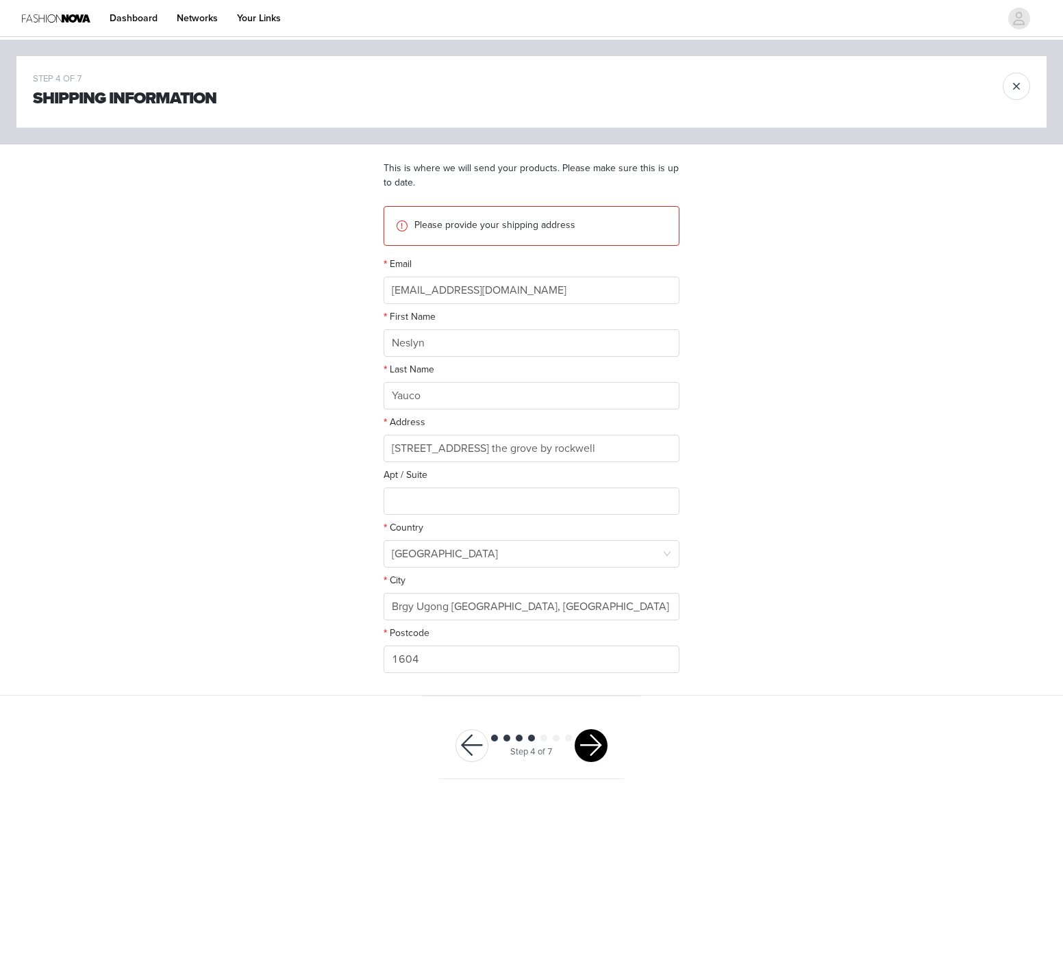
click at [592, 743] on button "button" at bounding box center [591, 745] width 33 height 33
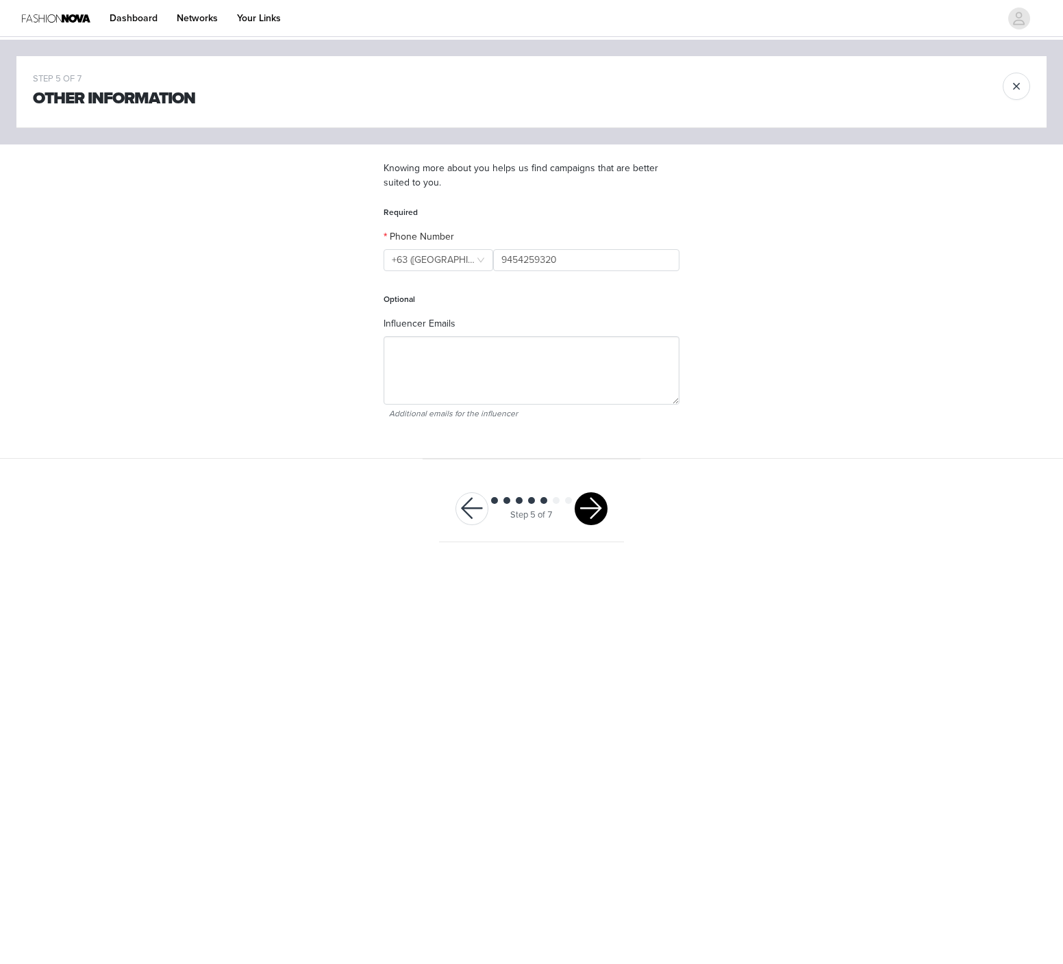
click at [583, 524] on div at bounding box center [591, 508] width 33 height 33
click at [588, 513] on button "button" at bounding box center [591, 508] width 33 height 33
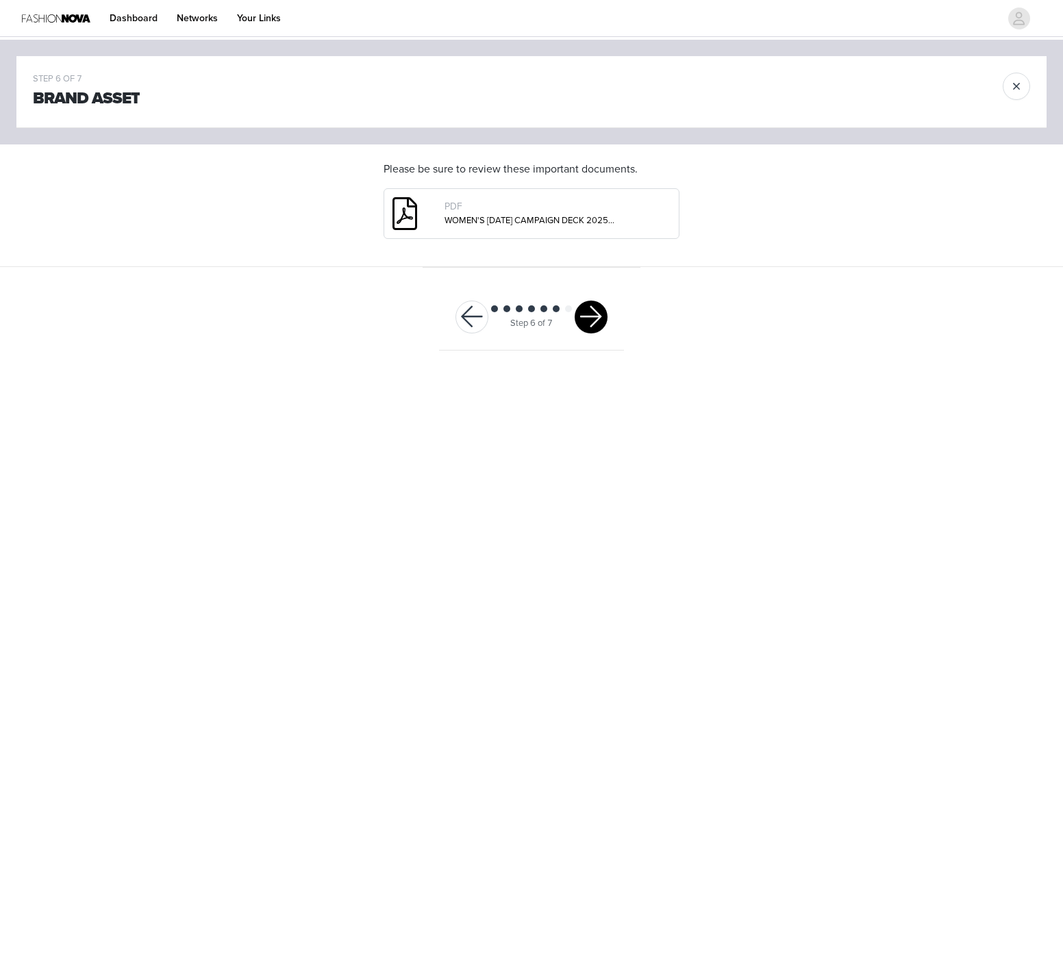
click at [590, 324] on button "button" at bounding box center [591, 317] width 33 height 33
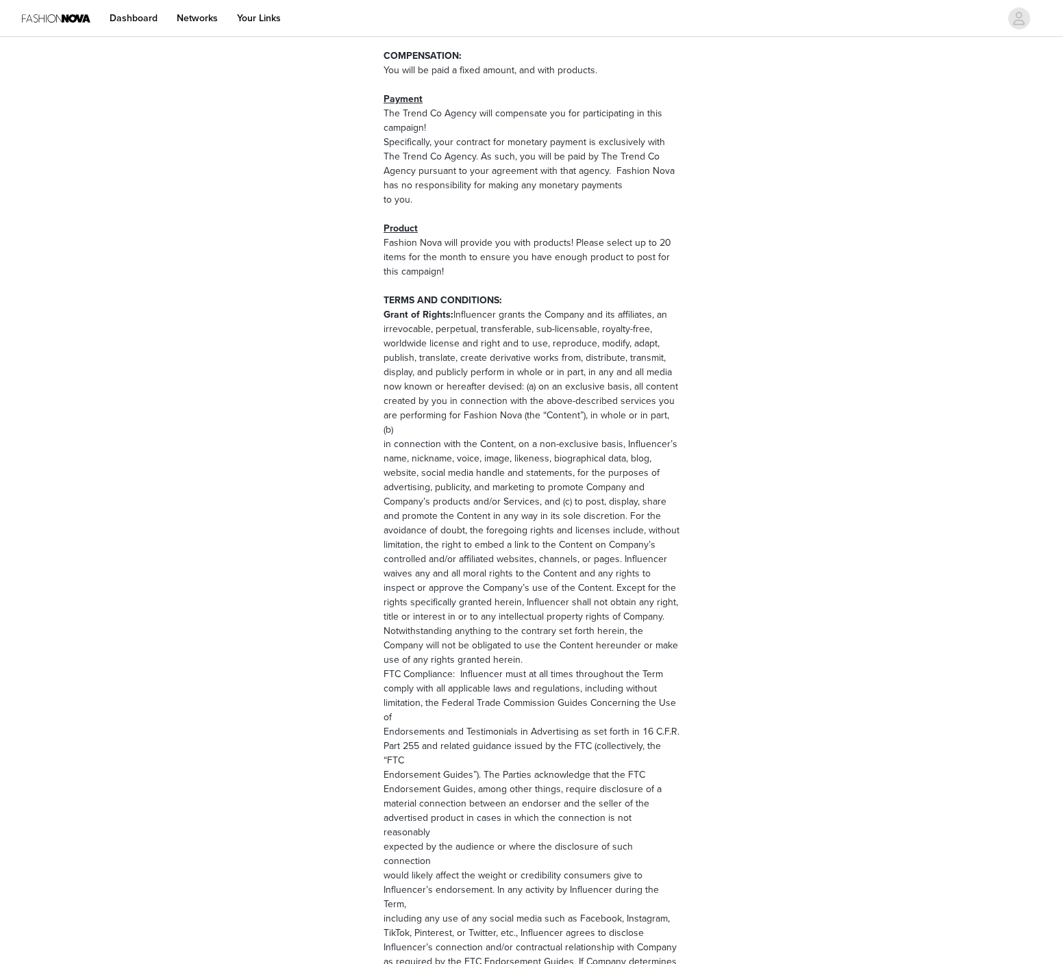
scroll to position [1461, 0]
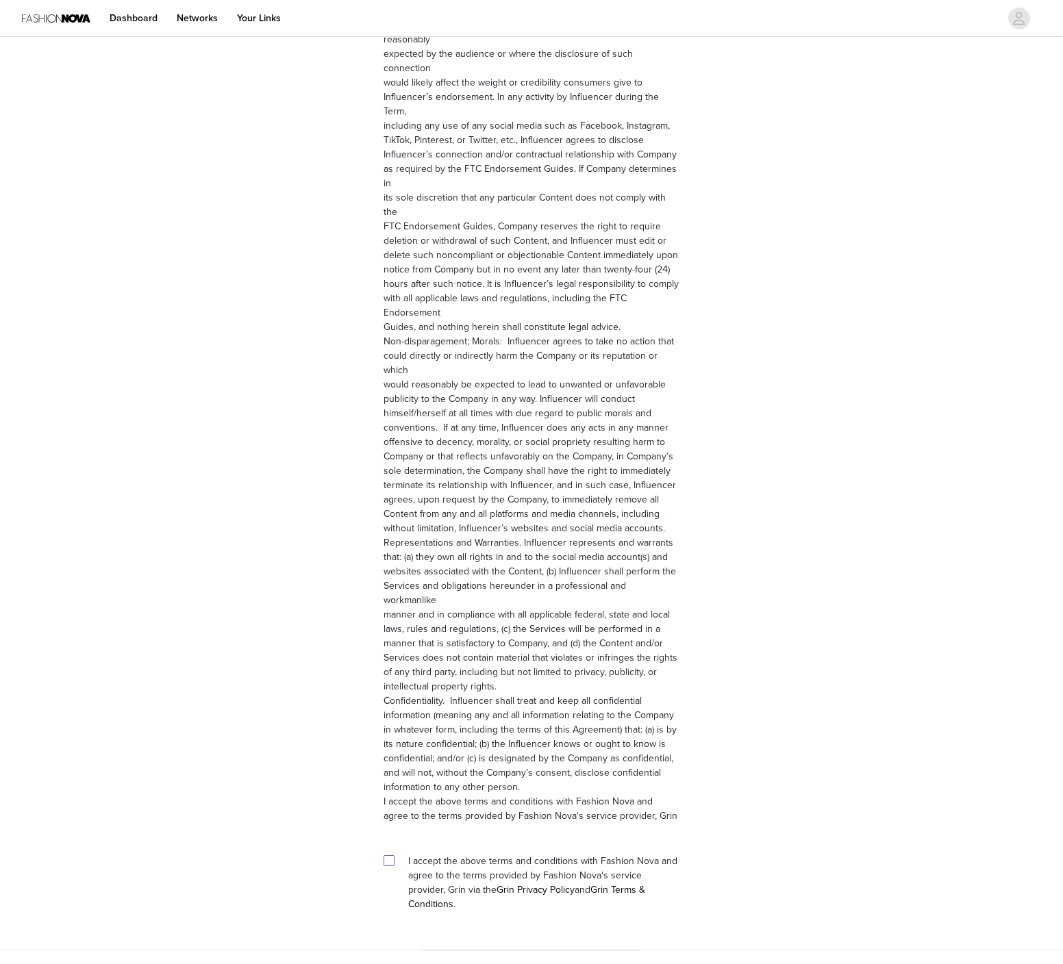
click at [387, 855] on input "checkbox" at bounding box center [388, 860] width 10 height 10
checkbox input "true"
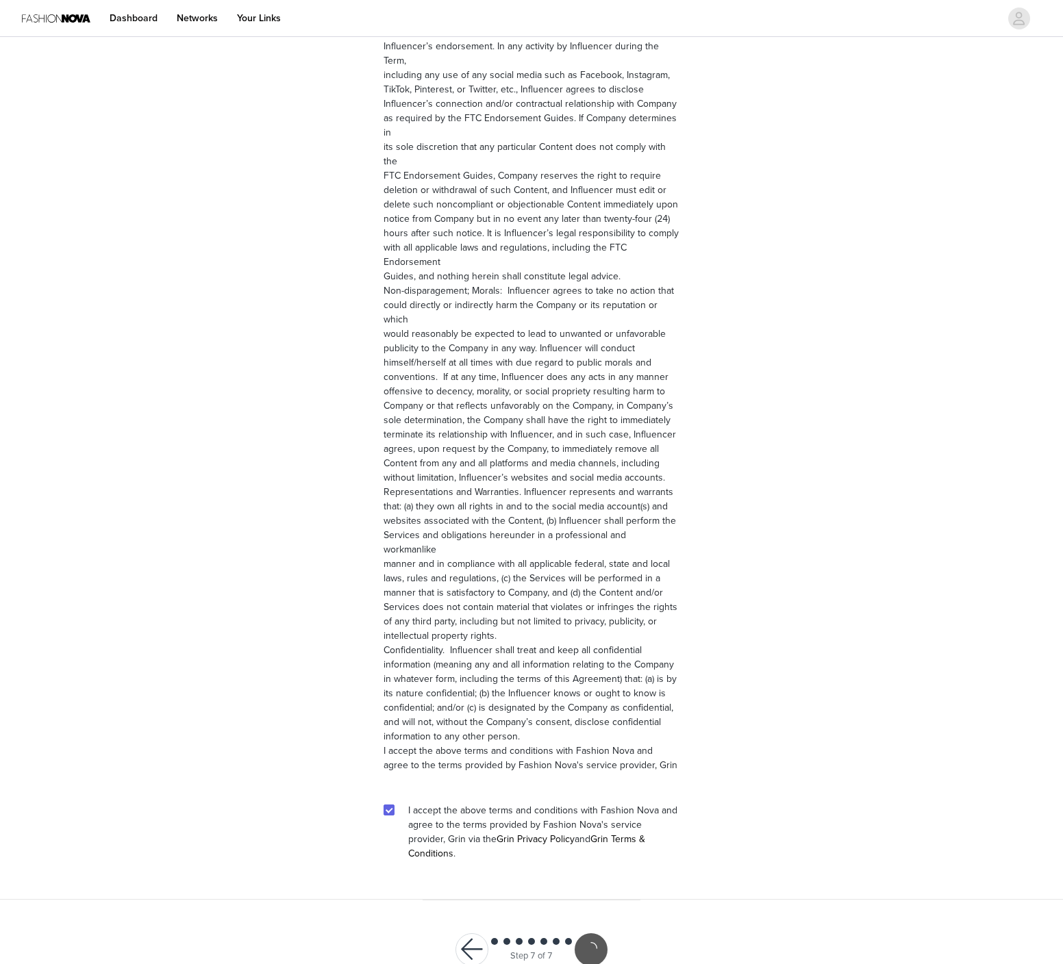
scroll to position [1411, 0]
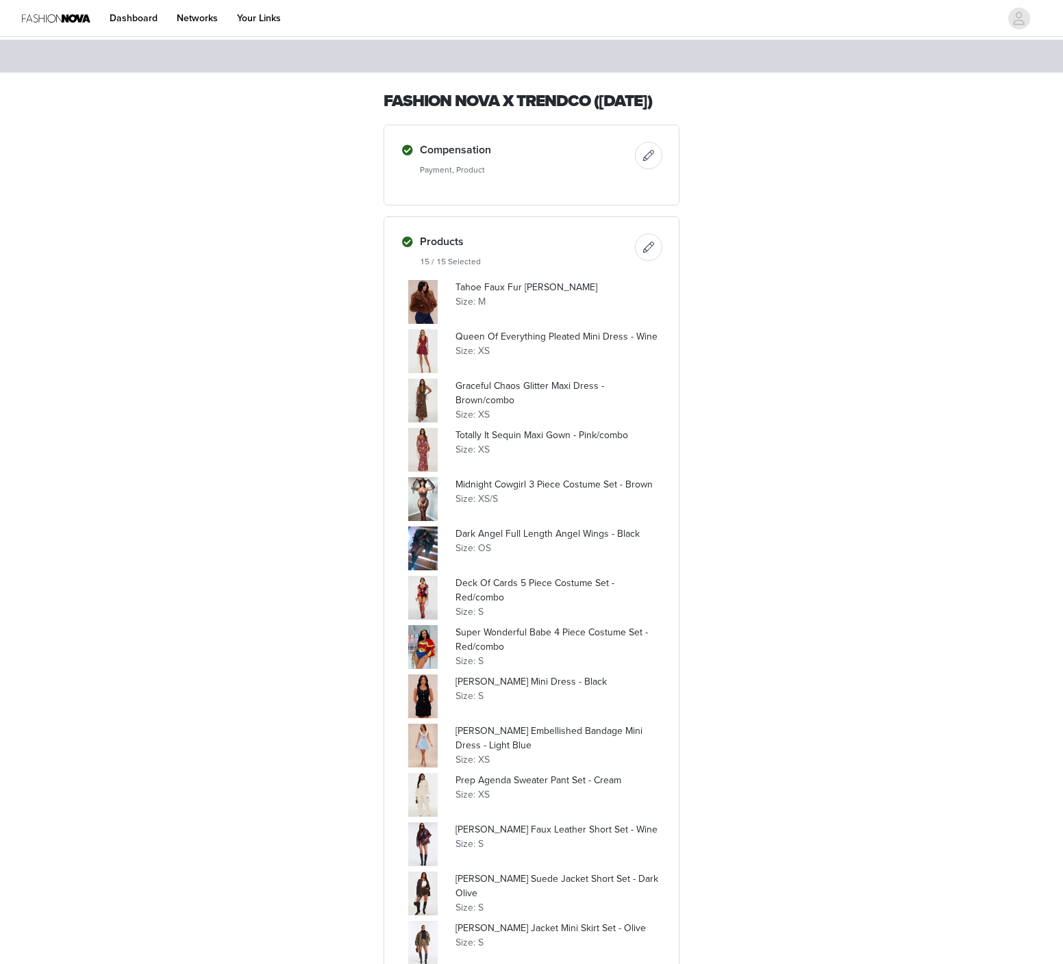
scroll to position [751, 0]
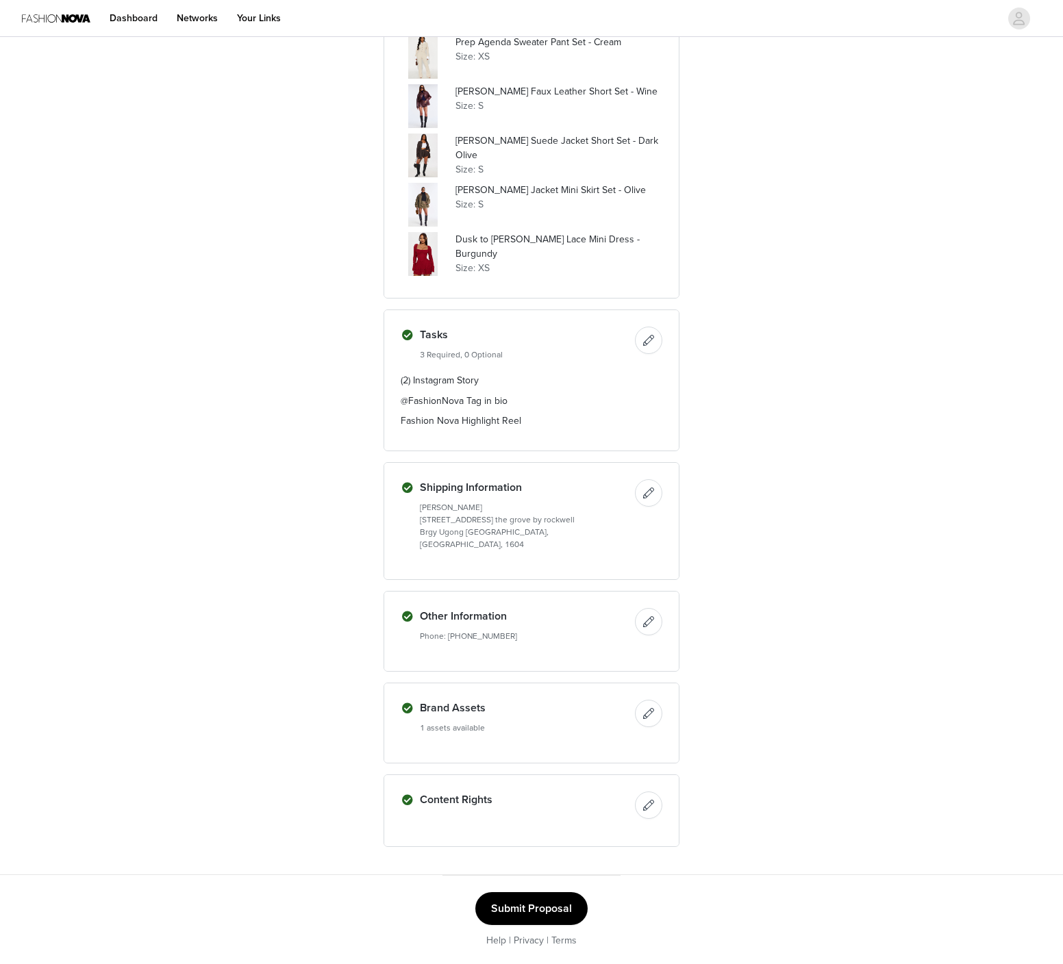
click at [569, 903] on button "Submit Proposal" at bounding box center [531, 908] width 112 height 33
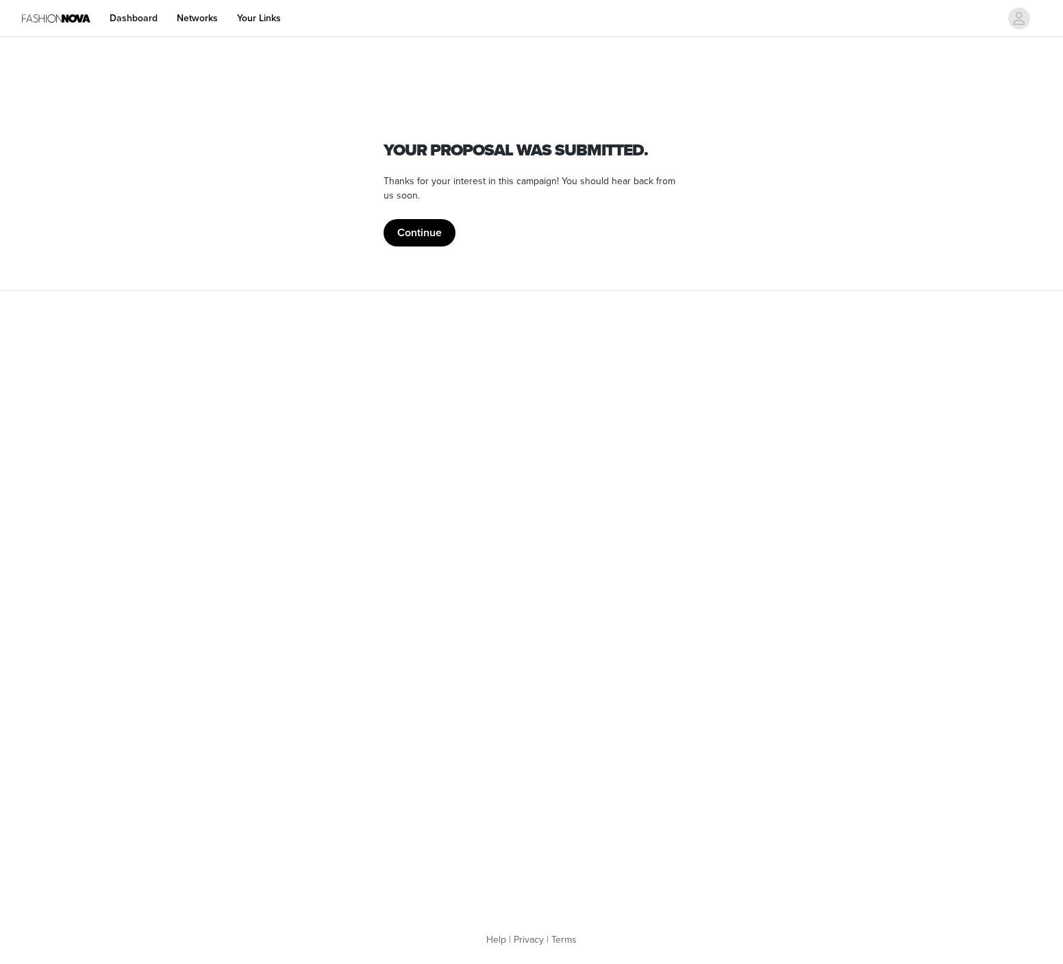
scroll to position [0, 0]
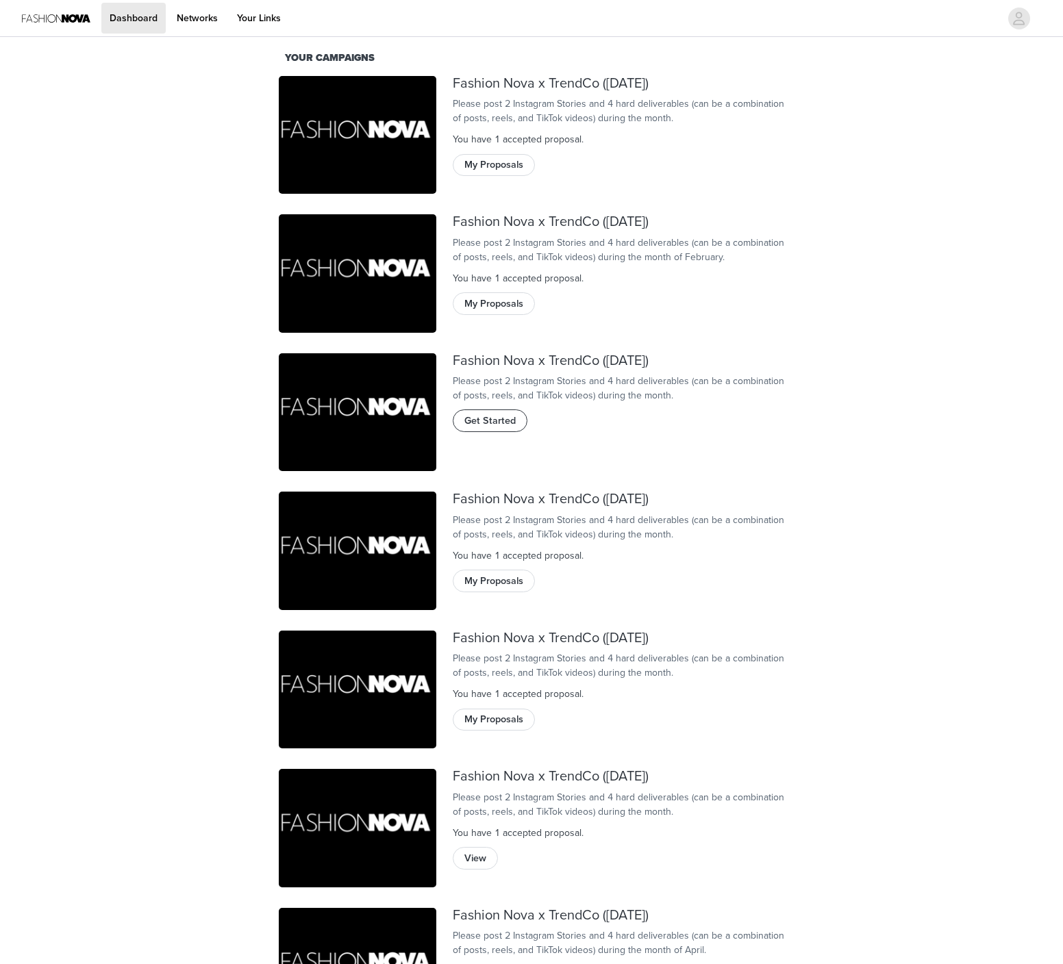
click at [505, 429] on span "Get Started" at bounding box center [489, 421] width 51 height 15
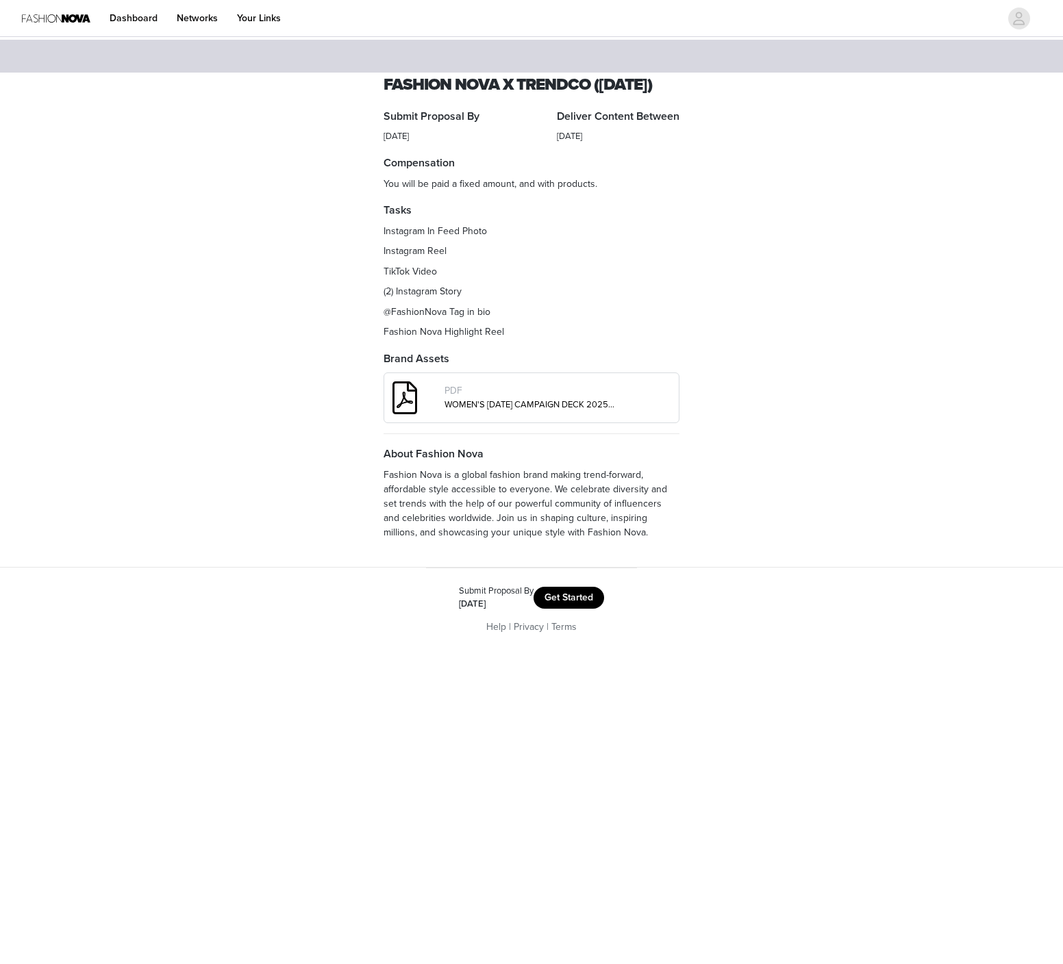
click at [586, 609] on button "Get Started" at bounding box center [568, 598] width 71 height 22
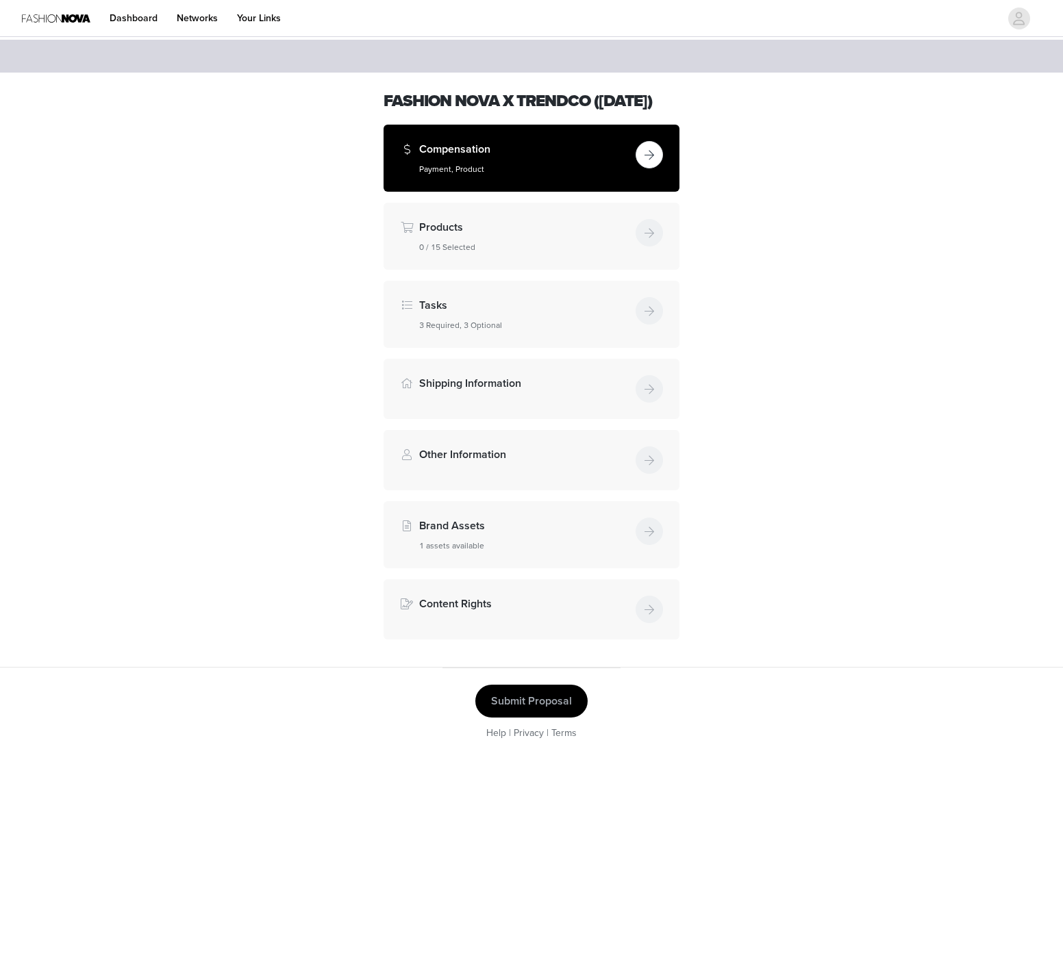
click at [644, 168] on button "button" at bounding box center [648, 154] width 27 height 27
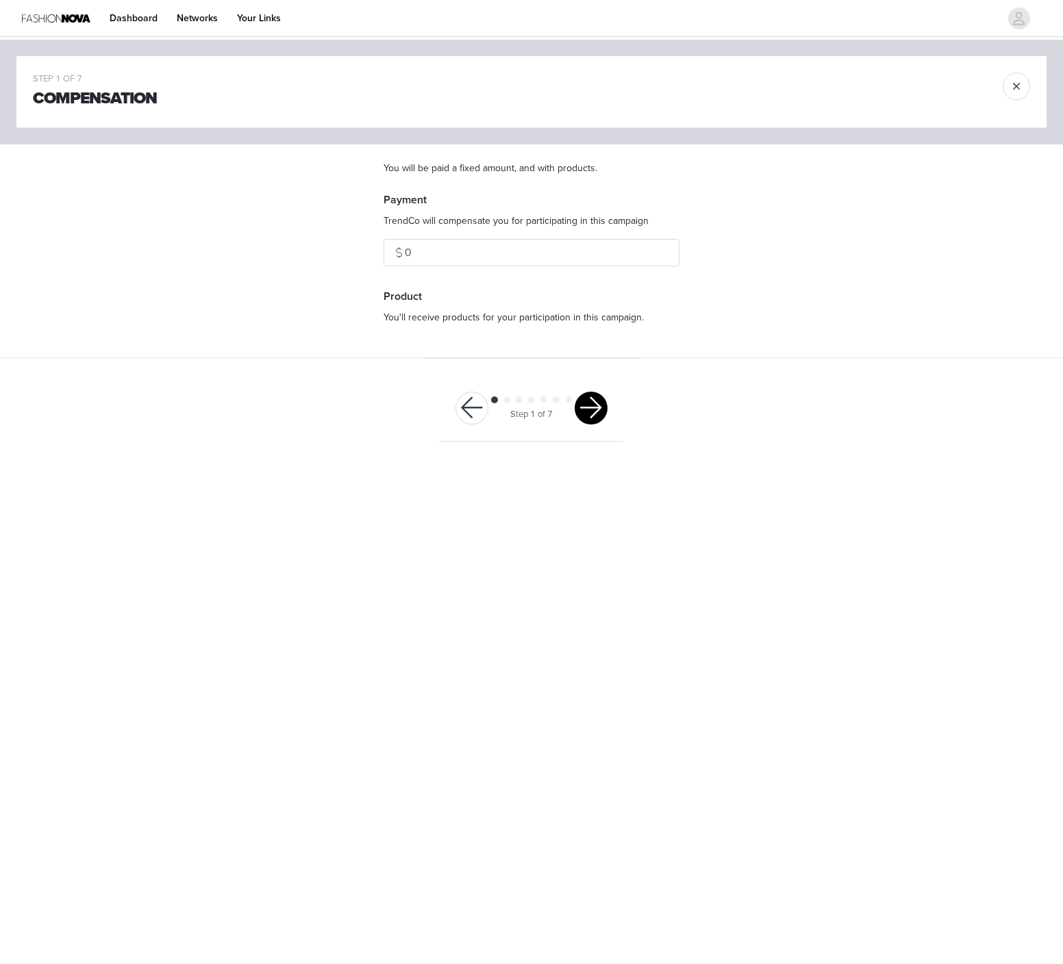
click at [592, 415] on button "button" at bounding box center [591, 408] width 33 height 33
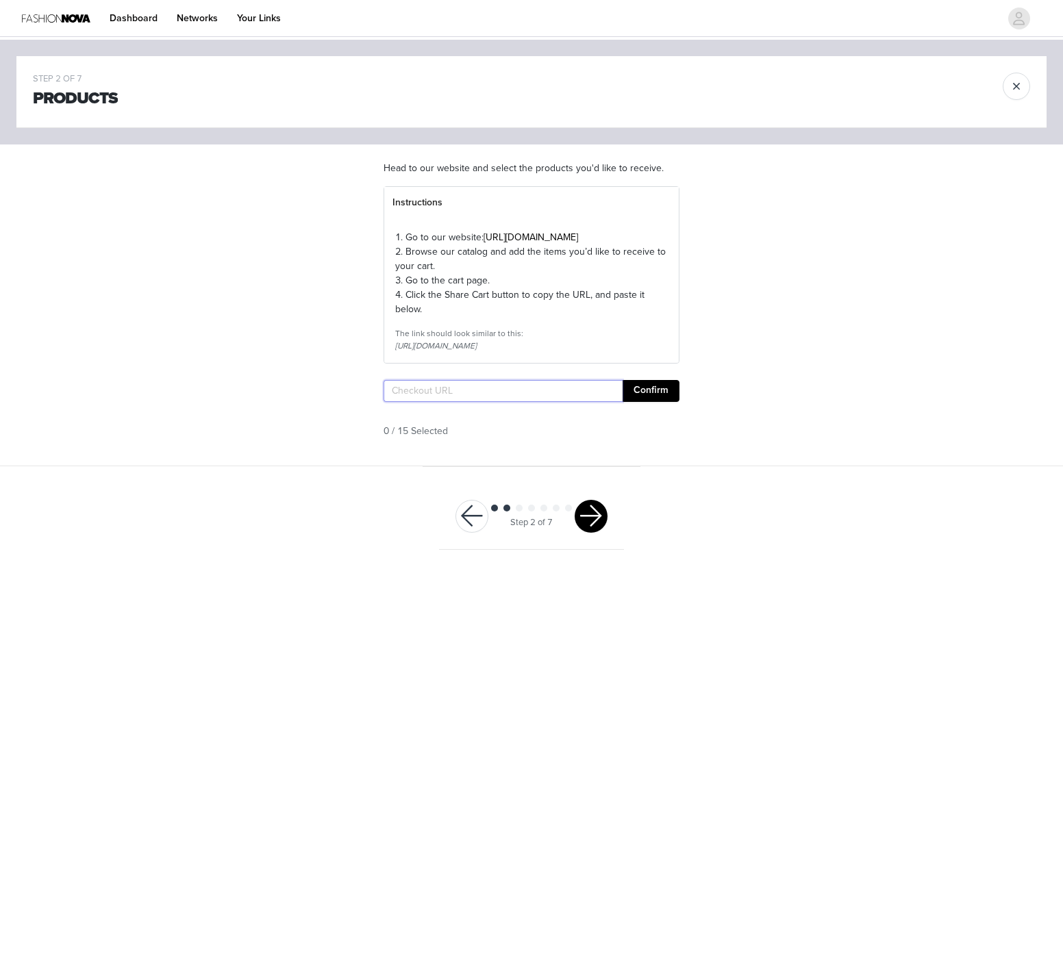
click at [560, 402] on input "text" at bounding box center [502, 391] width 239 height 22
paste input "https://www.fashionnova.com/pages/shared-cart/39295031738492:1,39283888914556:1…"
type input "https://www.fashionnova.com/pages/shared-cart/39295031738492:1,39283888914556:1…"
click at [646, 402] on button "Confirm" at bounding box center [650, 391] width 57 height 22
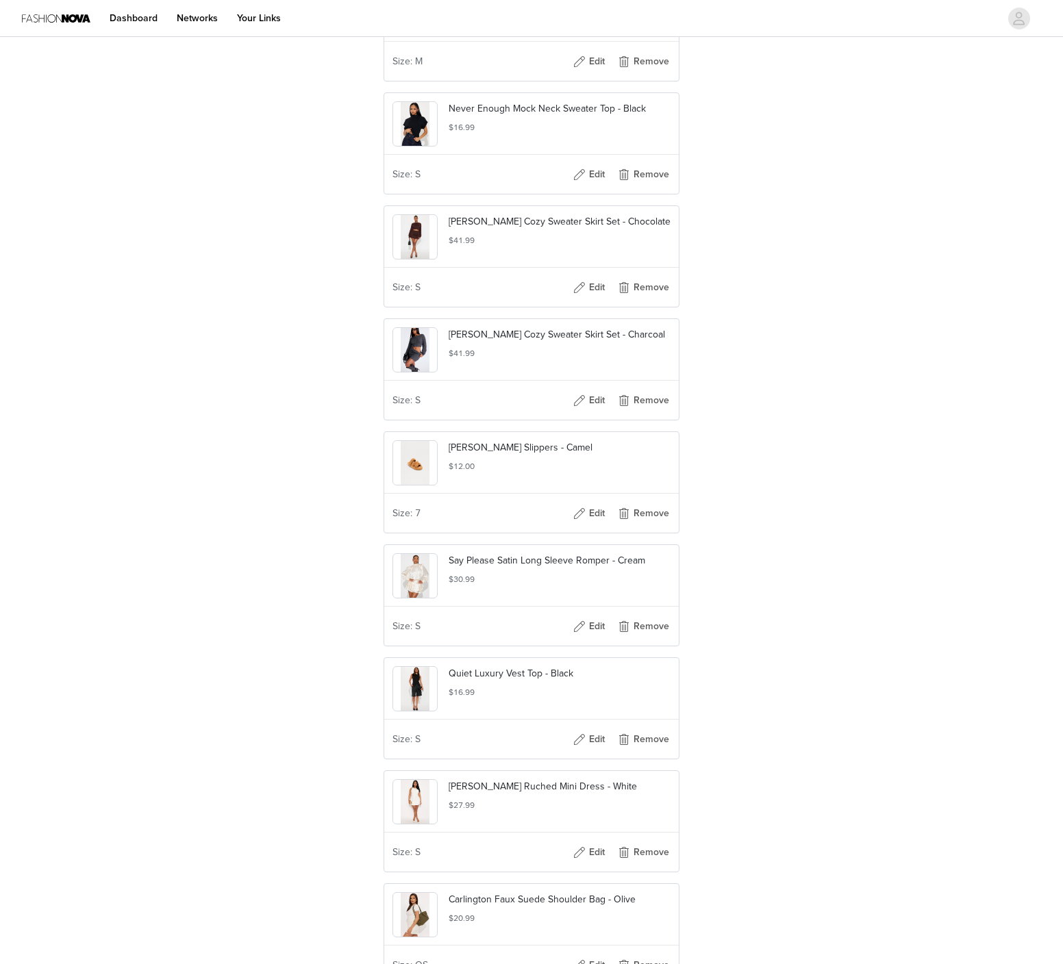
scroll to position [1325, 0]
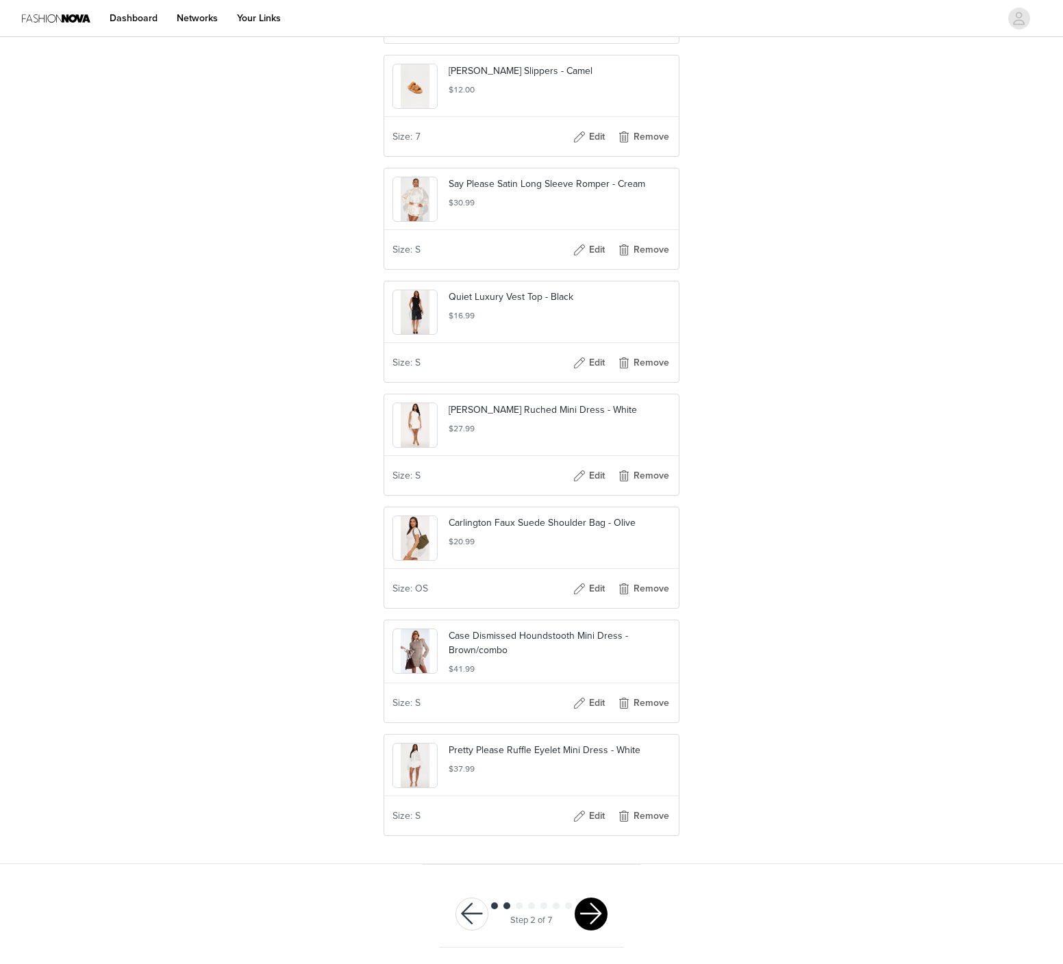
click at [590, 916] on button "button" at bounding box center [591, 914] width 33 height 33
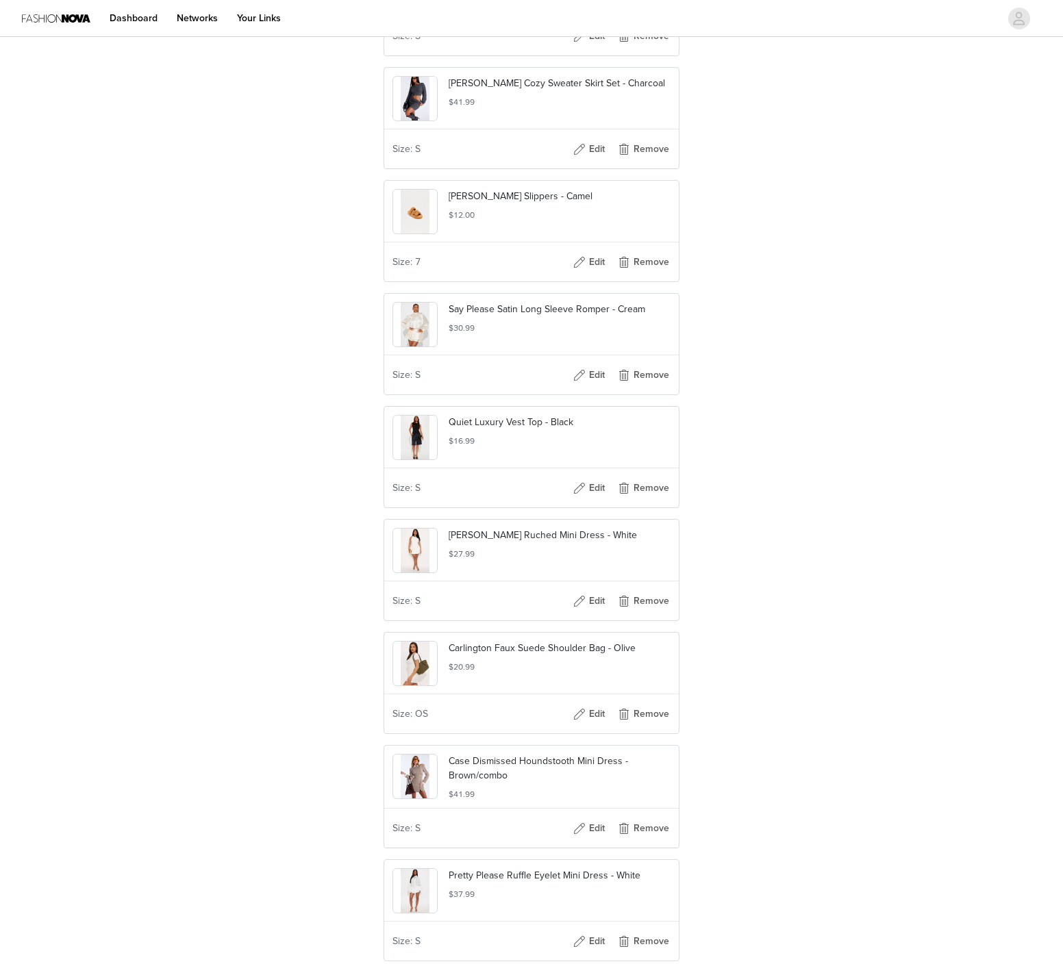
scroll to position [955, 0]
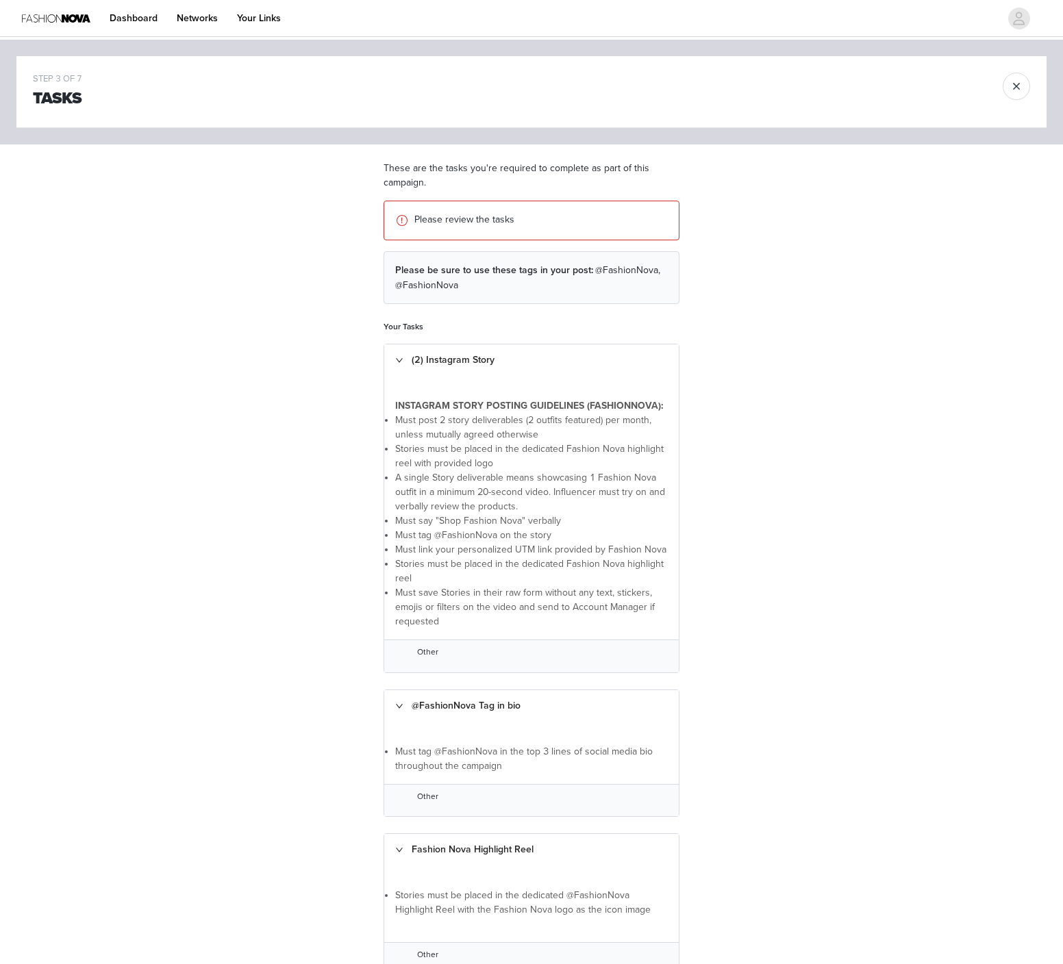
scroll to position [391, 0]
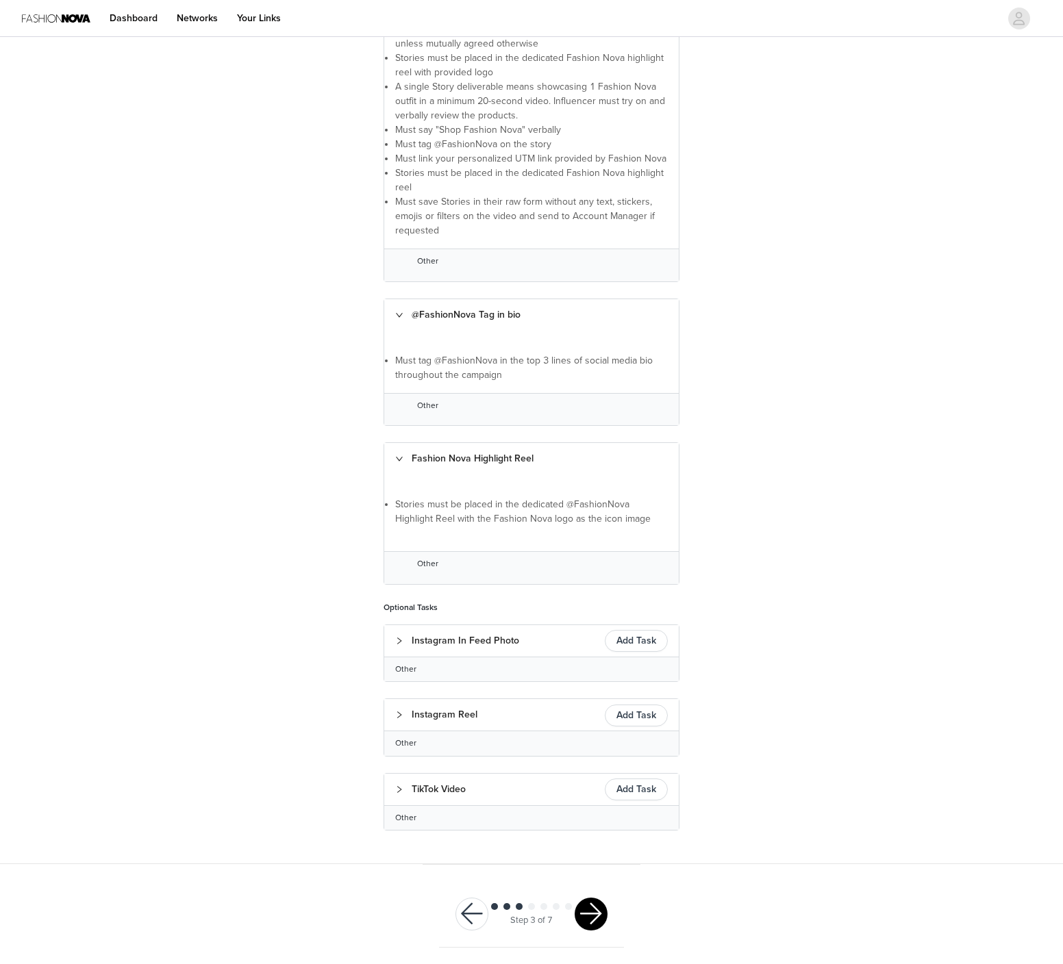
click at [595, 918] on button "button" at bounding box center [591, 914] width 33 height 33
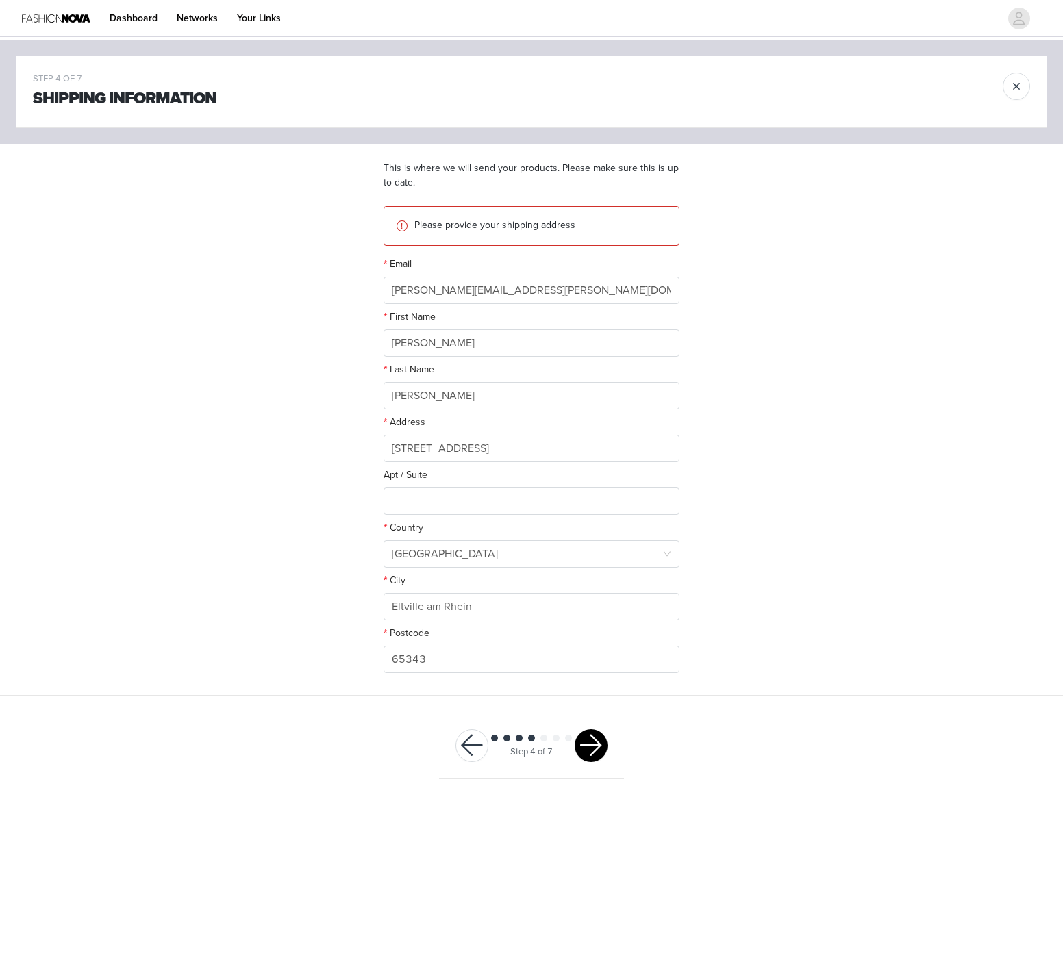
click at [579, 737] on button "button" at bounding box center [591, 745] width 33 height 33
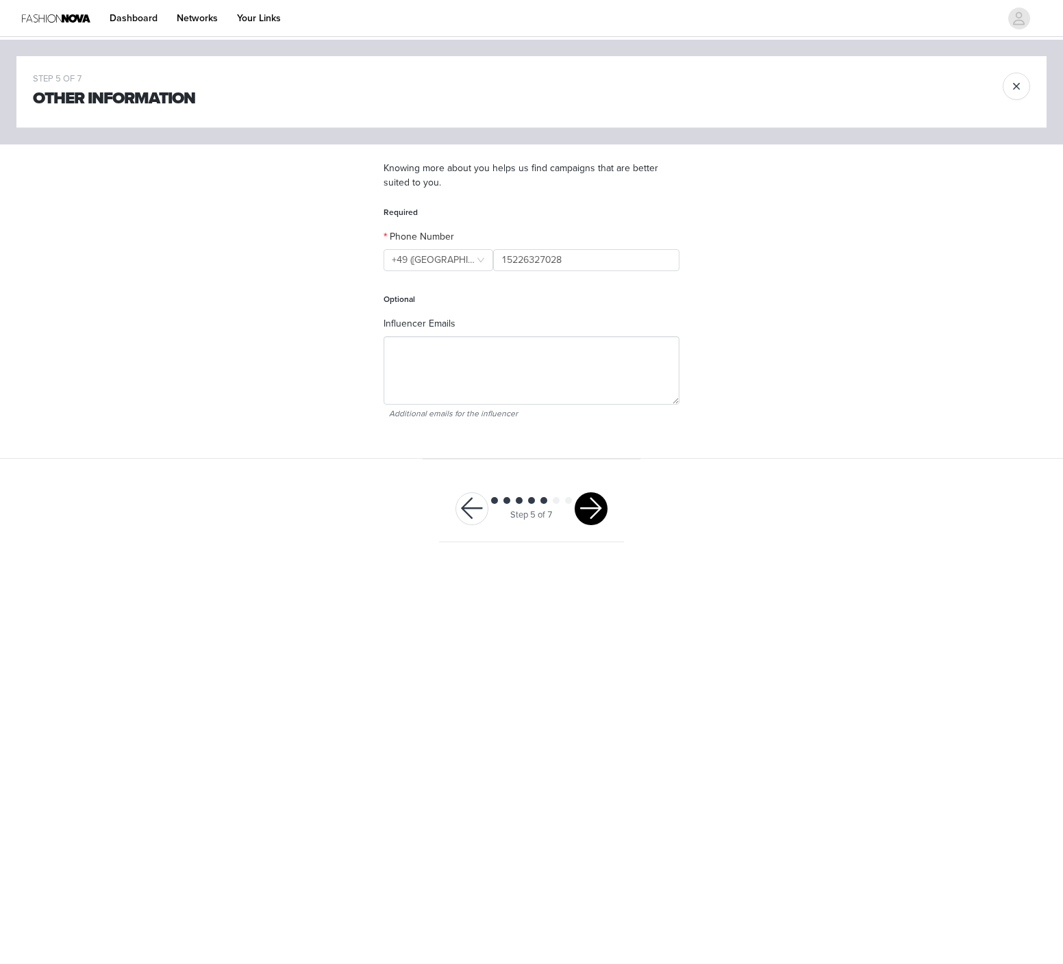
click at [597, 501] on button "button" at bounding box center [591, 508] width 33 height 33
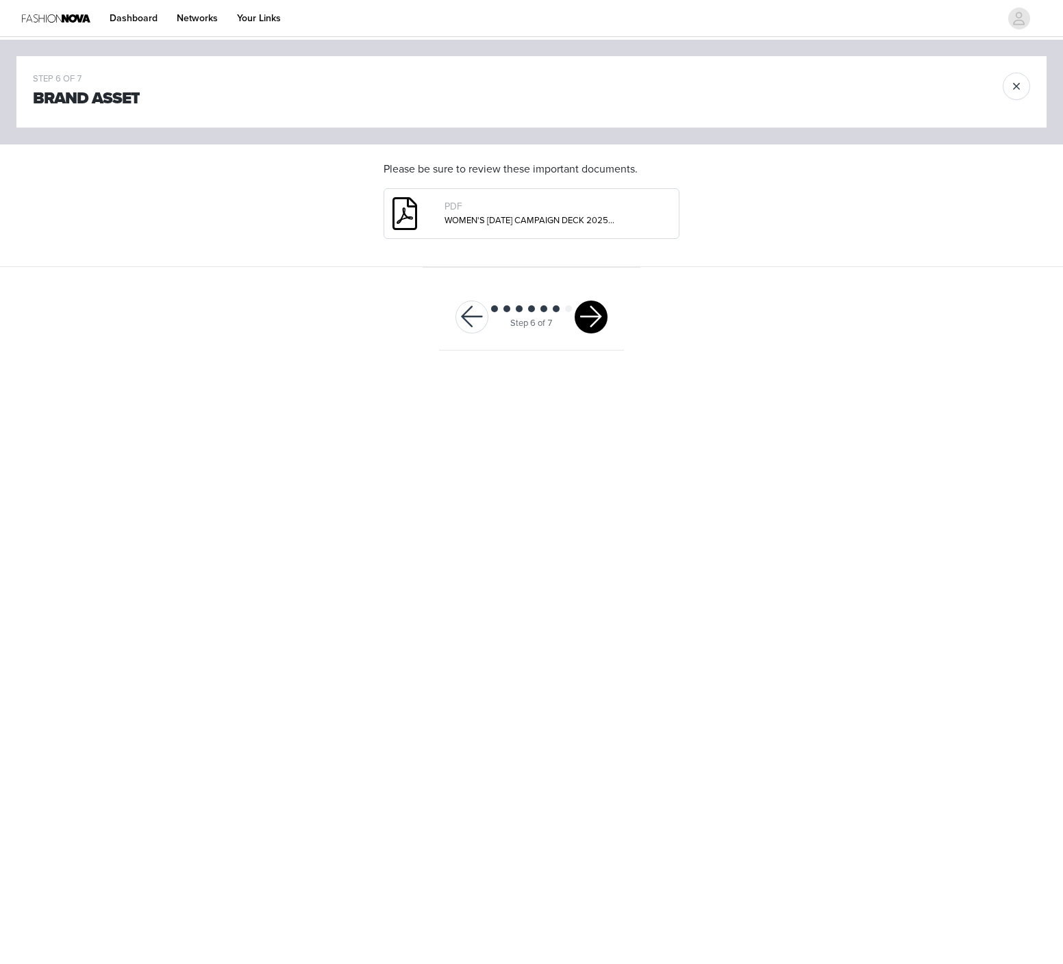
click at [594, 319] on button "button" at bounding box center [591, 317] width 33 height 33
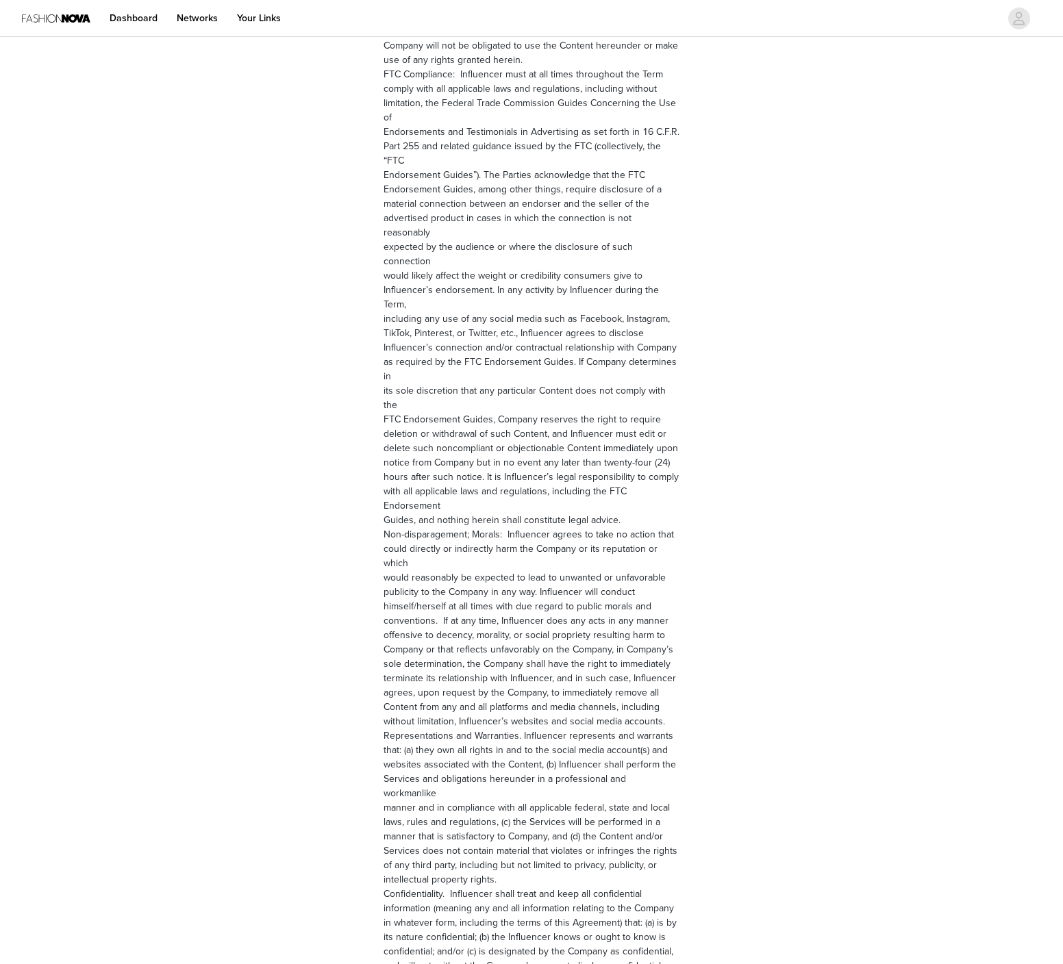
scroll to position [1461, 0]
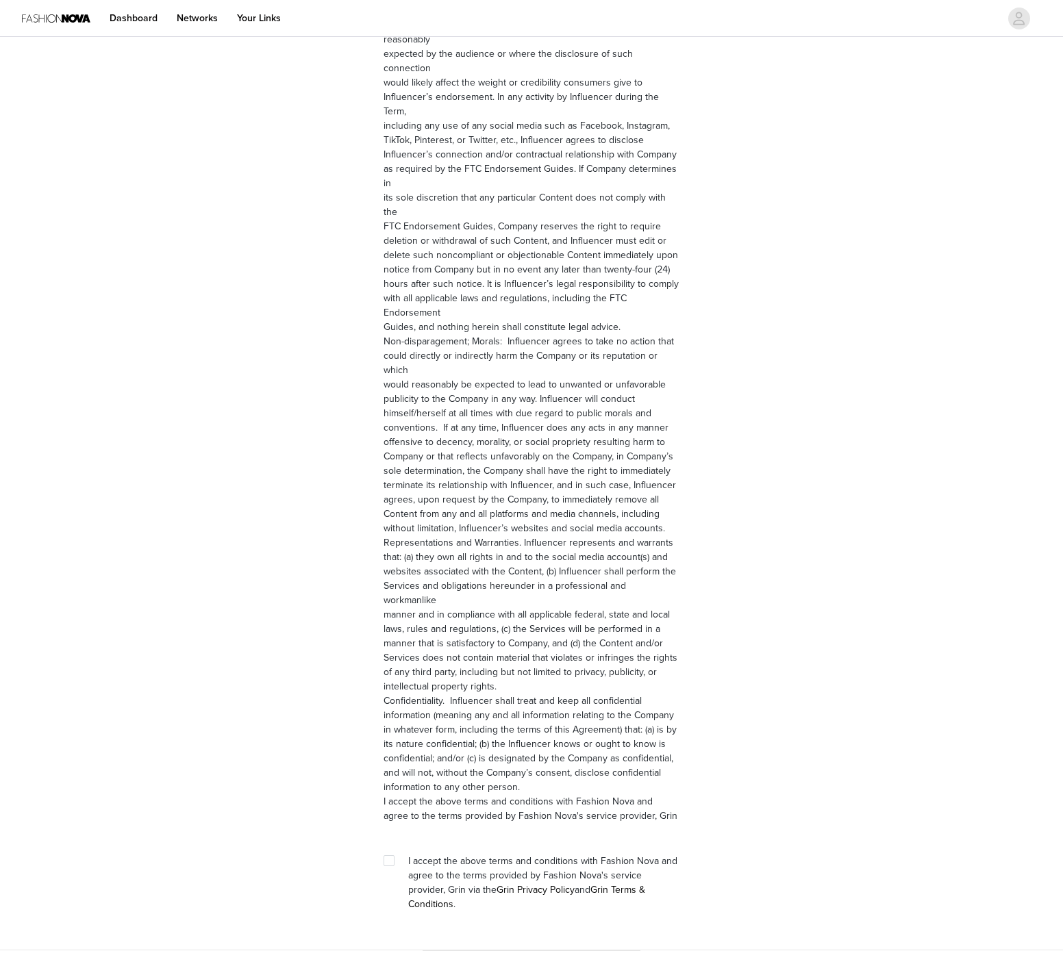
click at [398, 854] on div at bounding box center [392, 861] width 19 height 14
click at [383, 855] on input "checkbox" at bounding box center [388, 860] width 10 height 10
checkbox input "true"
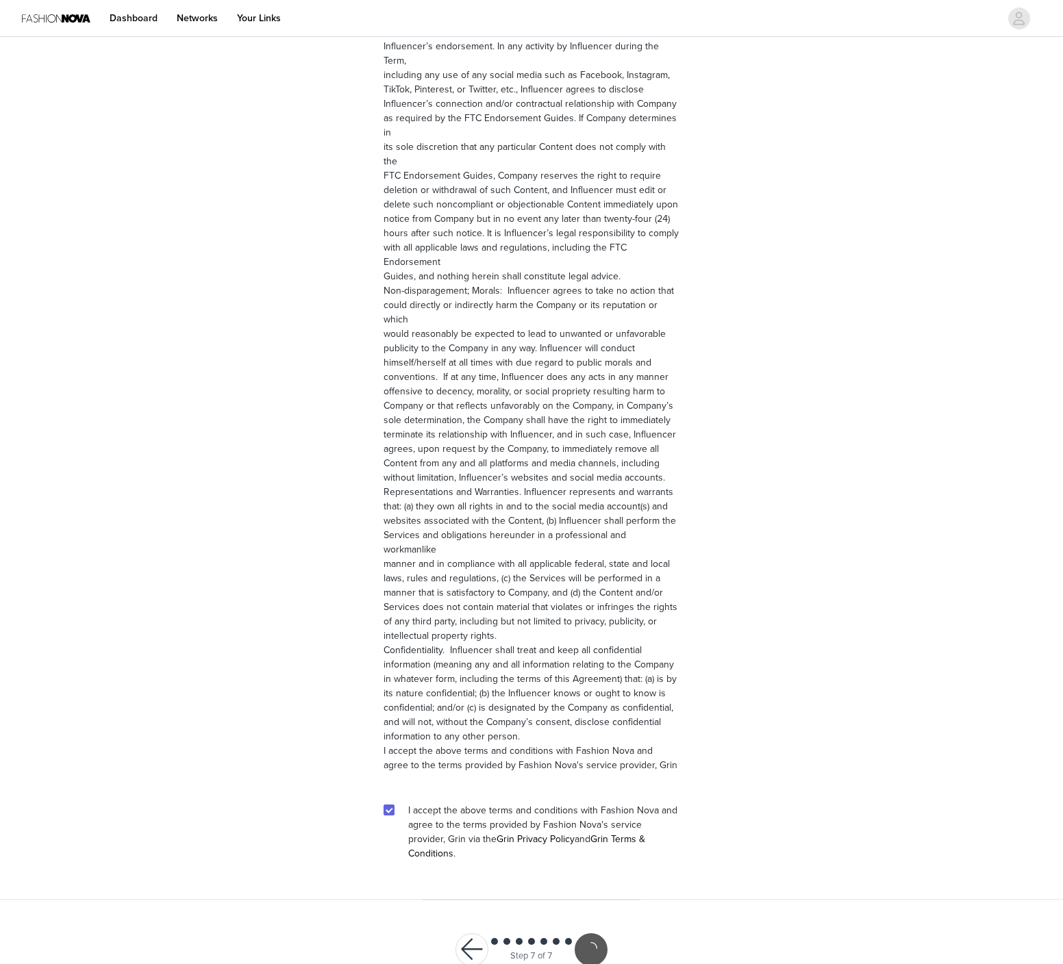
scroll to position [1411, 0]
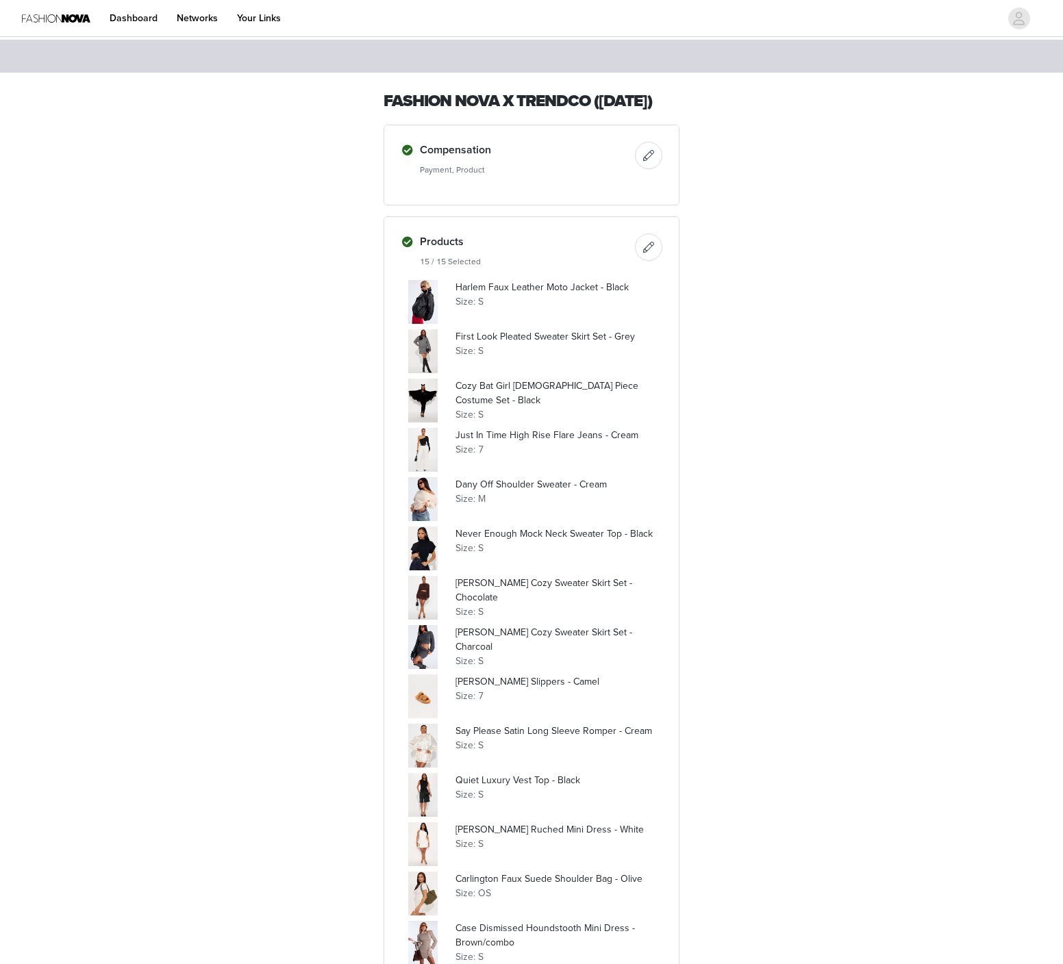
scroll to position [751, 0]
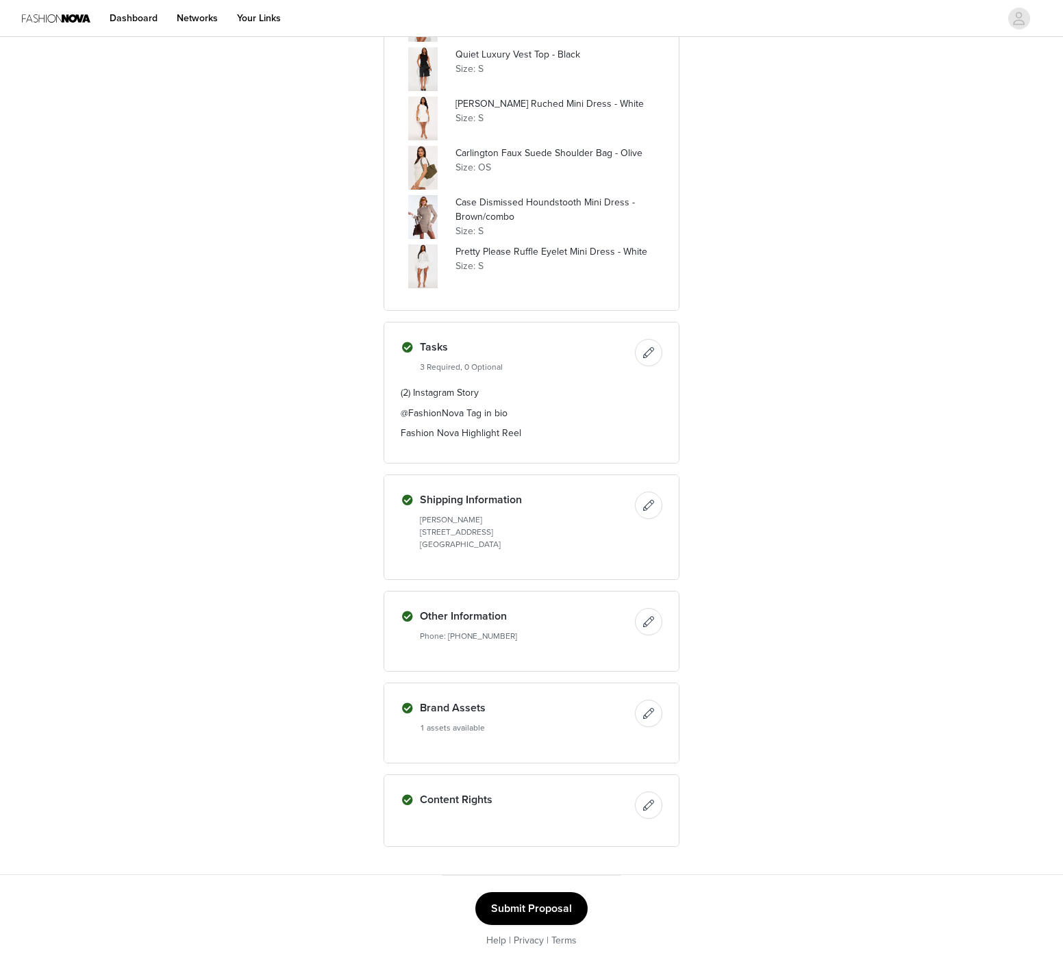
click at [568, 909] on button "Submit Proposal" at bounding box center [531, 908] width 112 height 33
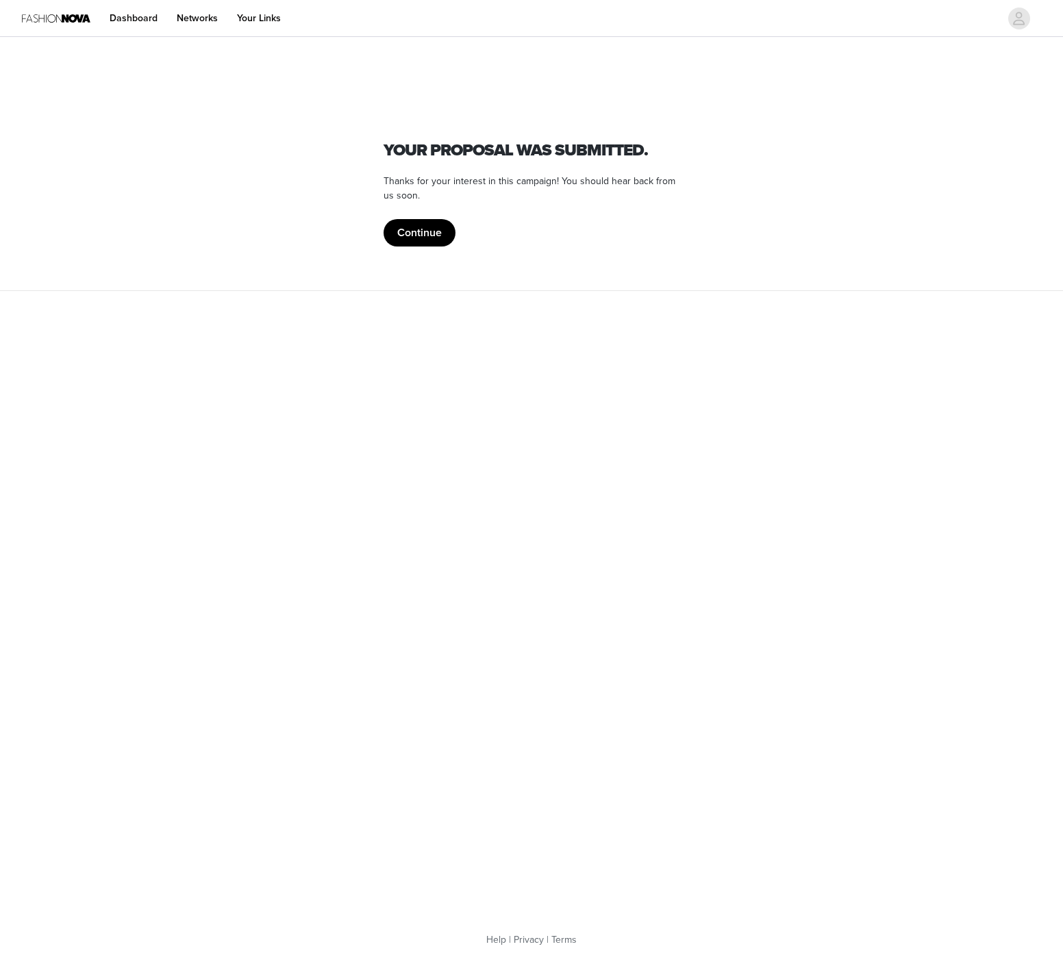
scroll to position [0, 0]
